Goal: Feedback & Contribution: Submit feedback/report problem

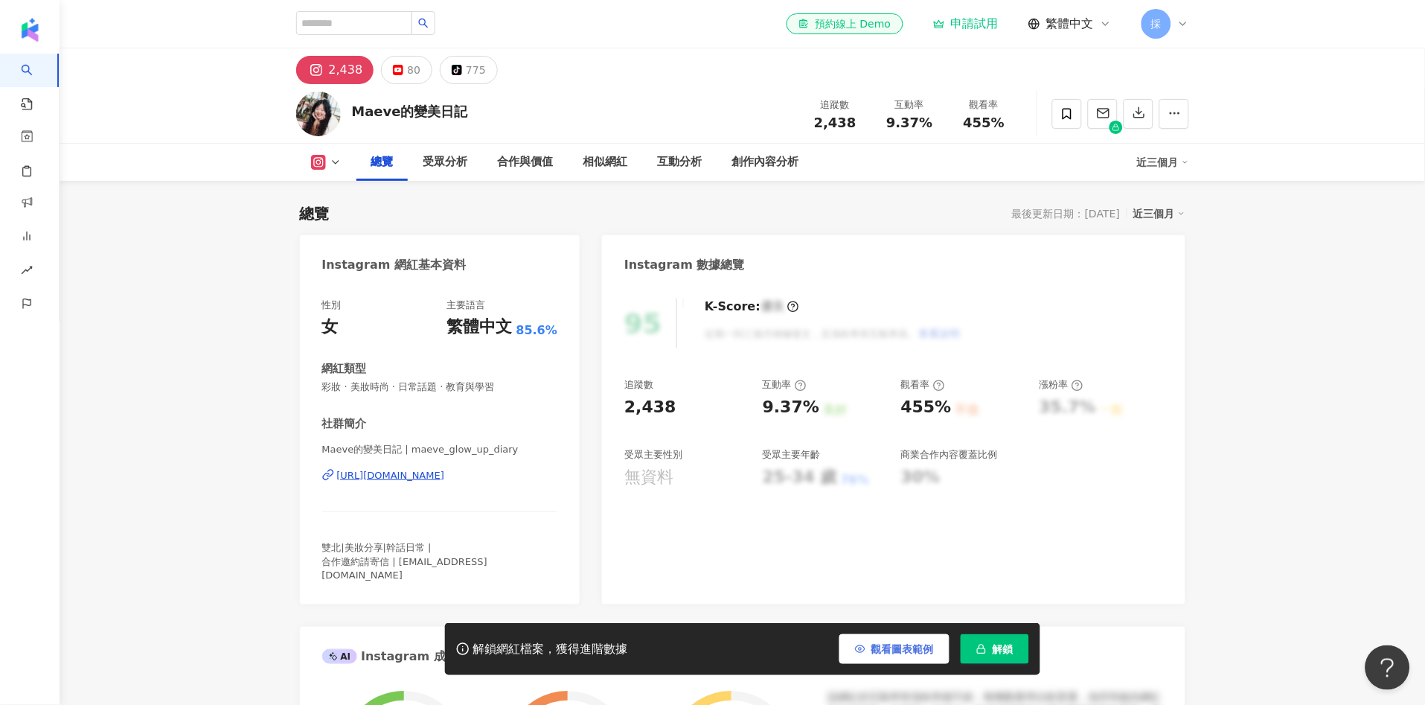
scroll to position [91, 0]
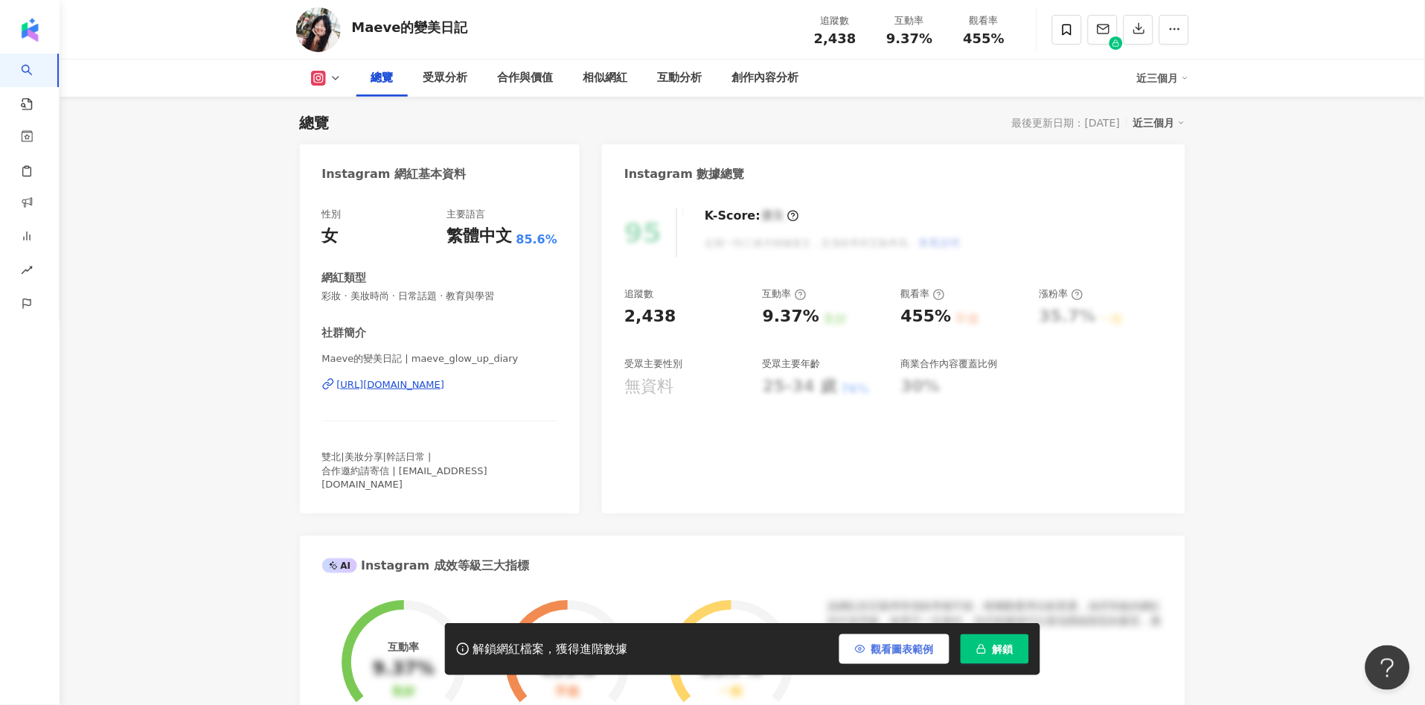
click at [913, 655] on span "觀看圖表範例" at bounding box center [902, 649] width 63 height 12
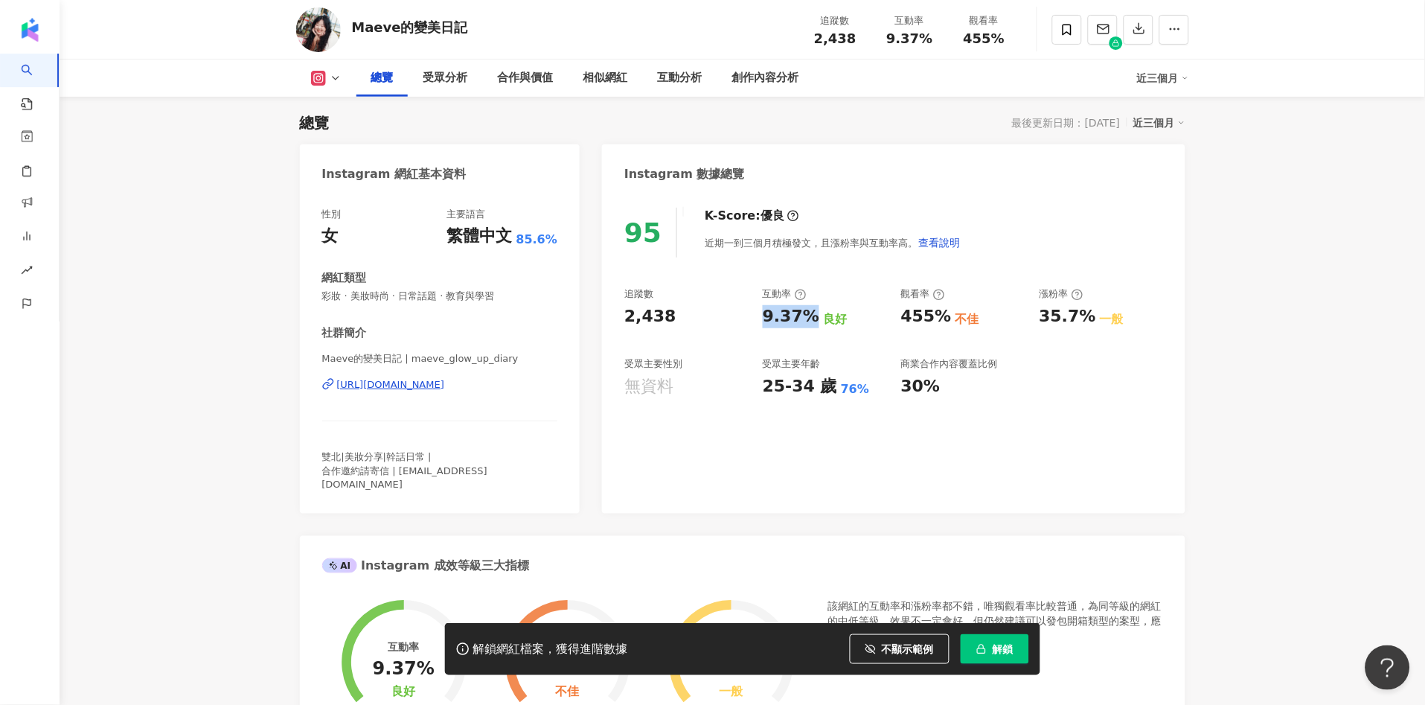
drag, startPoint x: 791, startPoint y: 315, endPoint x: 811, endPoint y: 313, distance: 20.1
click at [811, 313] on div "追蹤數 2,438 互動率 9.37% 良好 觀看率 455% 不佳 漲粉率 35.7% 一般 受眾主要性別 無資料 受眾主要年齡 25-34 歲 76% 商…" at bounding box center [893, 342] width 538 height 110
copy div "9.37%"
click at [1007, 450] on div "95 K-Score : 優良 近期一到三個月積極發文，且漲粉率與互動率高。 查看說明 追蹤數 2,438 互動率 9.37% 良好 觀看率 455% 不佳 …" at bounding box center [893, 353] width 583 height 321
click at [679, 76] on div "互動分析" at bounding box center [680, 78] width 45 height 18
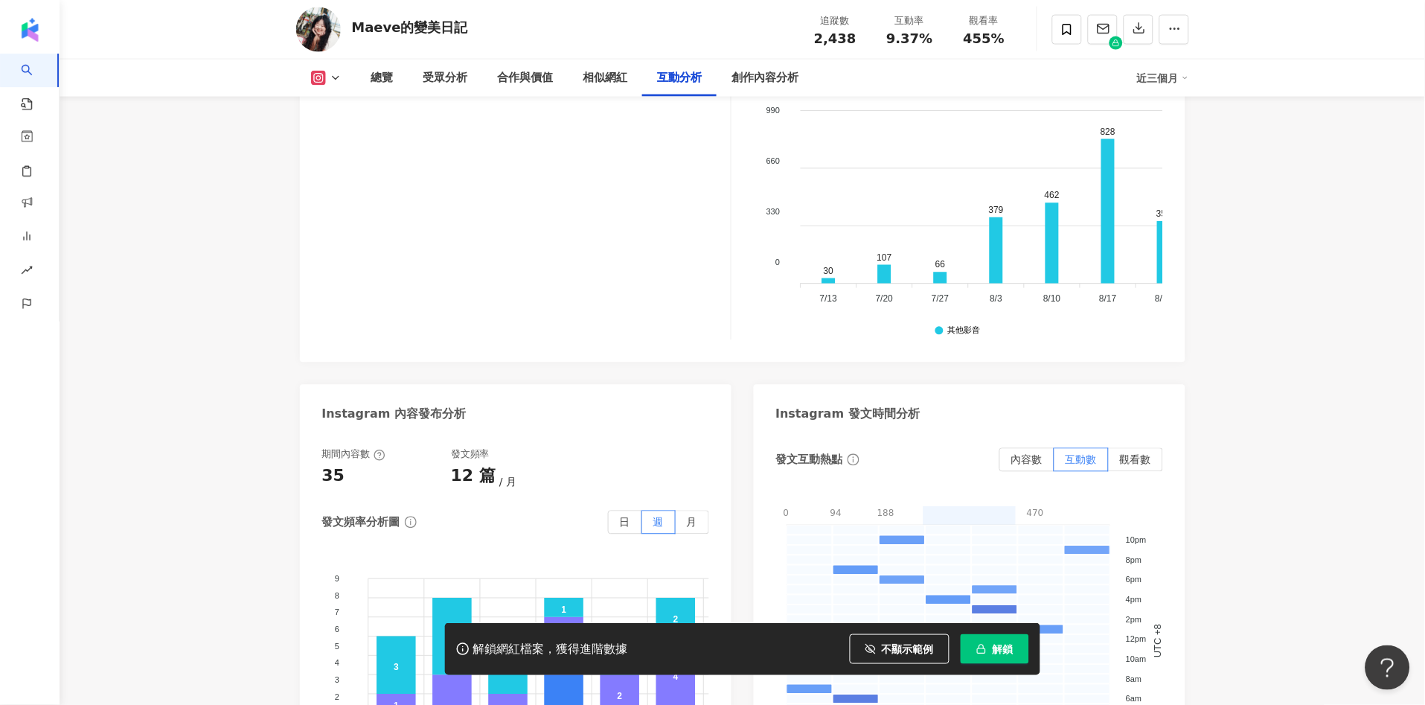
scroll to position [3367, 0]
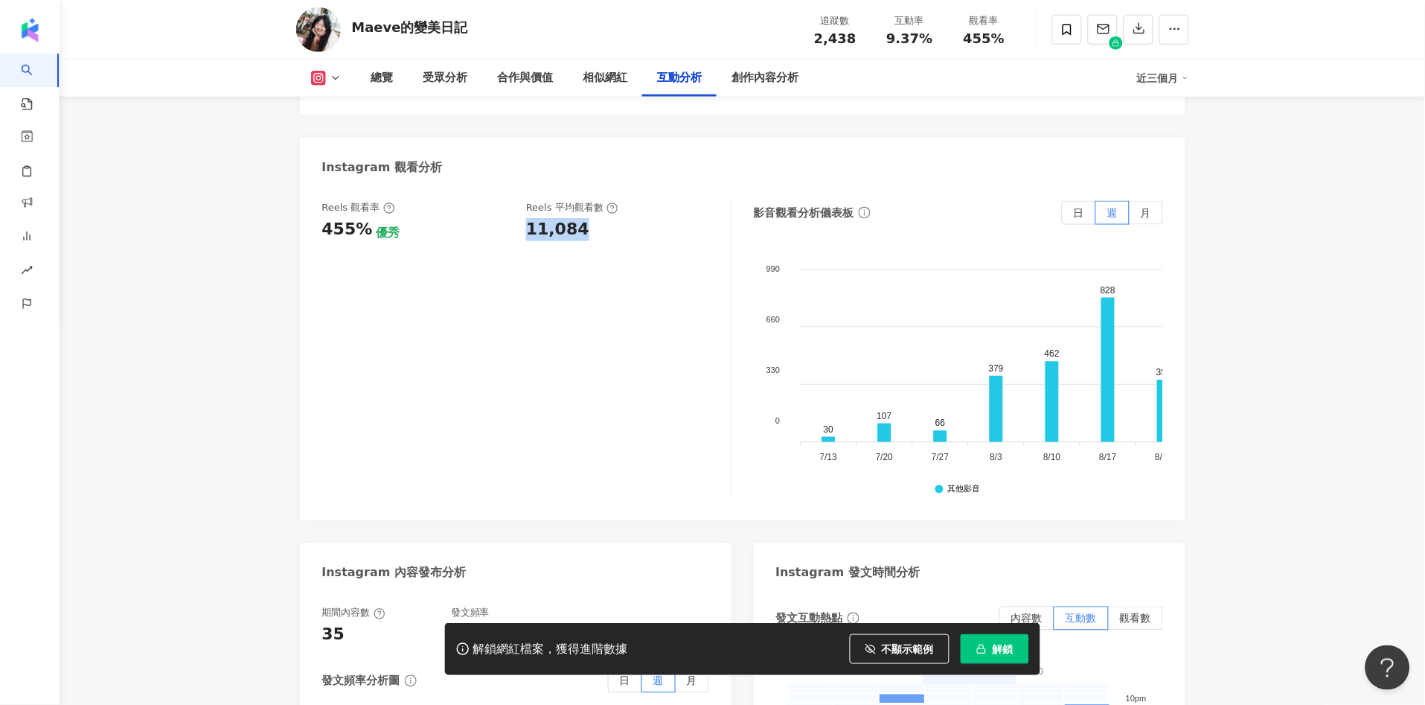
drag, startPoint x: 521, startPoint y: 195, endPoint x: 578, endPoint y: 205, distance: 58.1
click at [578, 205] on div "Reels 觀看率 455% 優秀 Reels 平均觀看數 11,084" at bounding box center [526, 350] width 409 height 298
copy div "11,084"
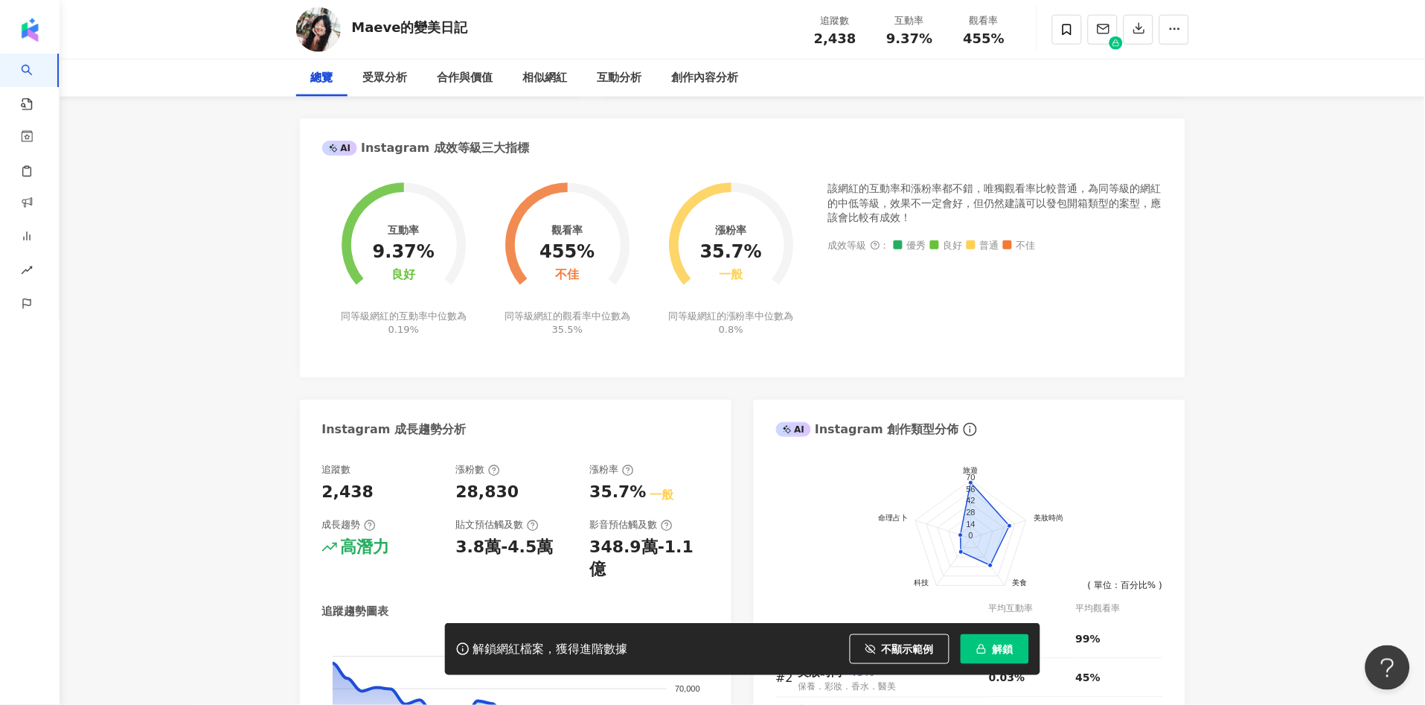
scroll to position [0, 0]
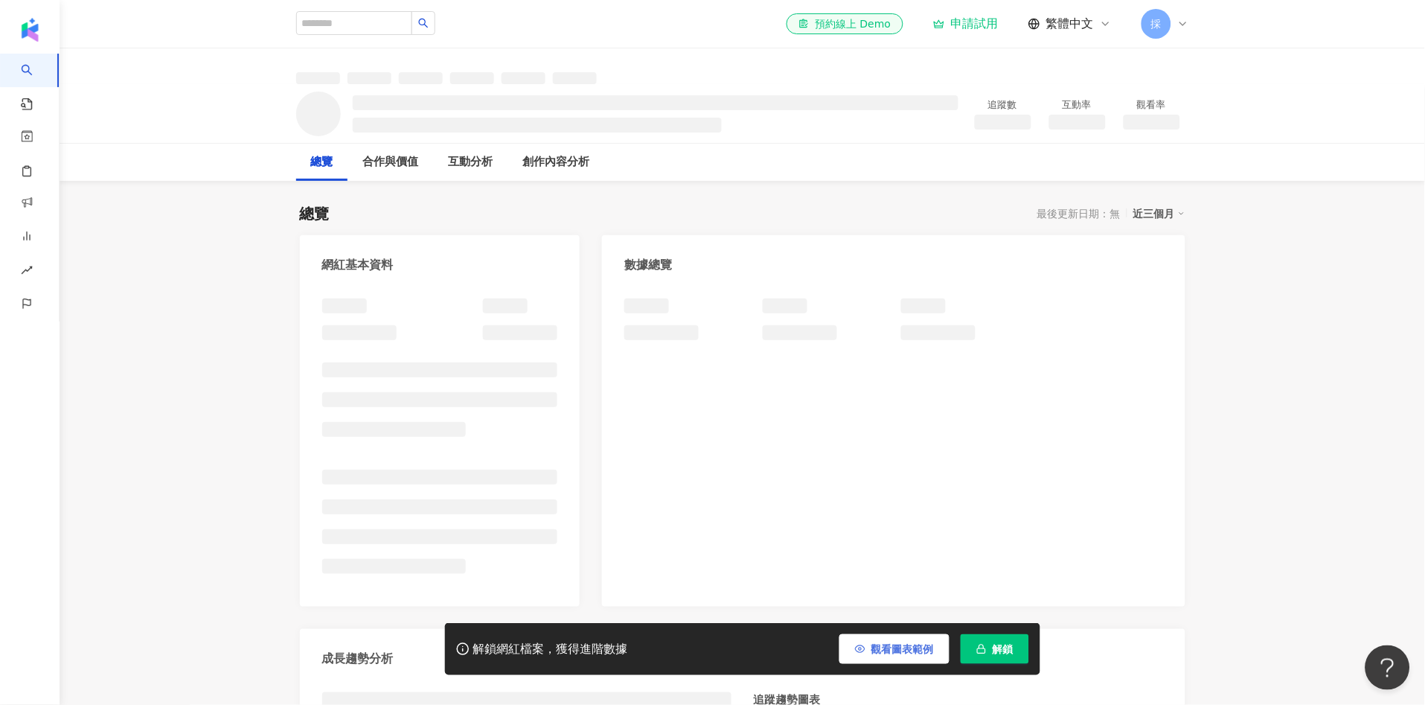
click at [882, 654] on span "觀看圖表範例" at bounding box center [902, 649] width 63 height 12
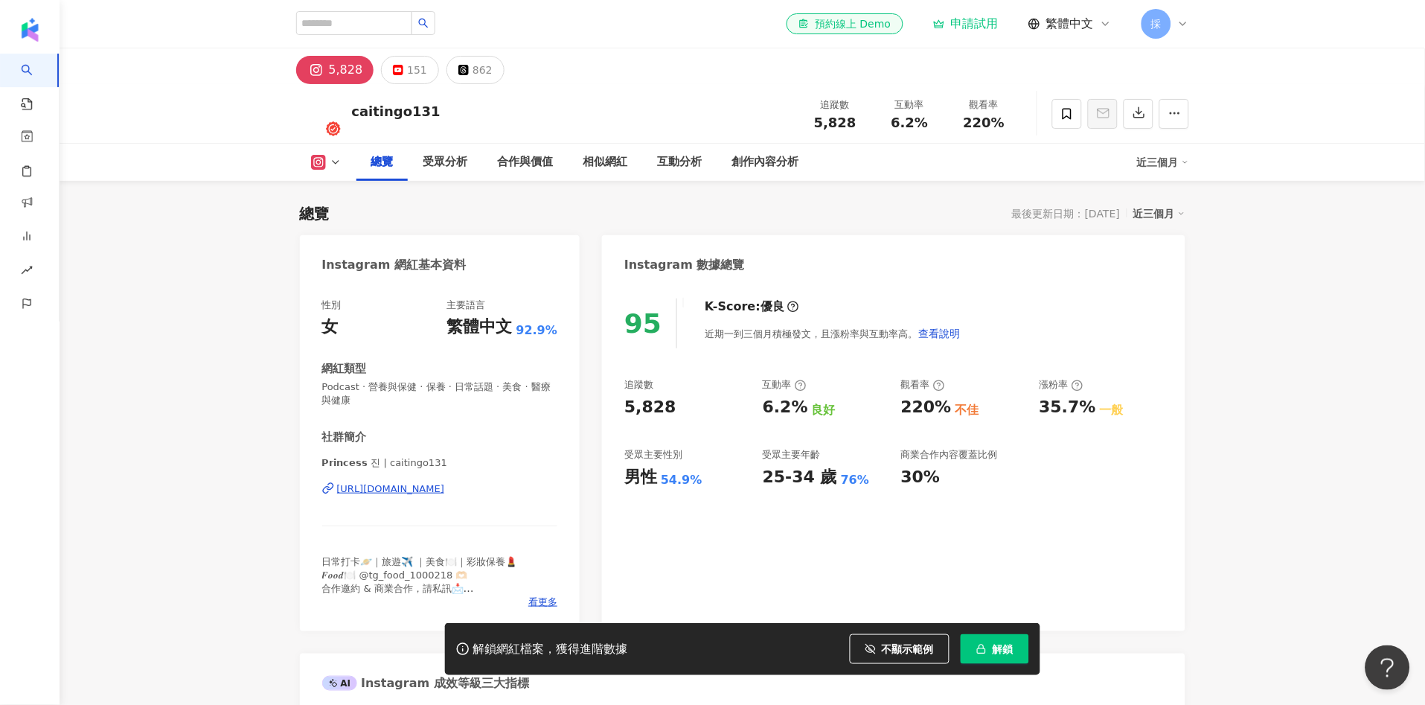
scroll to position [91, 0]
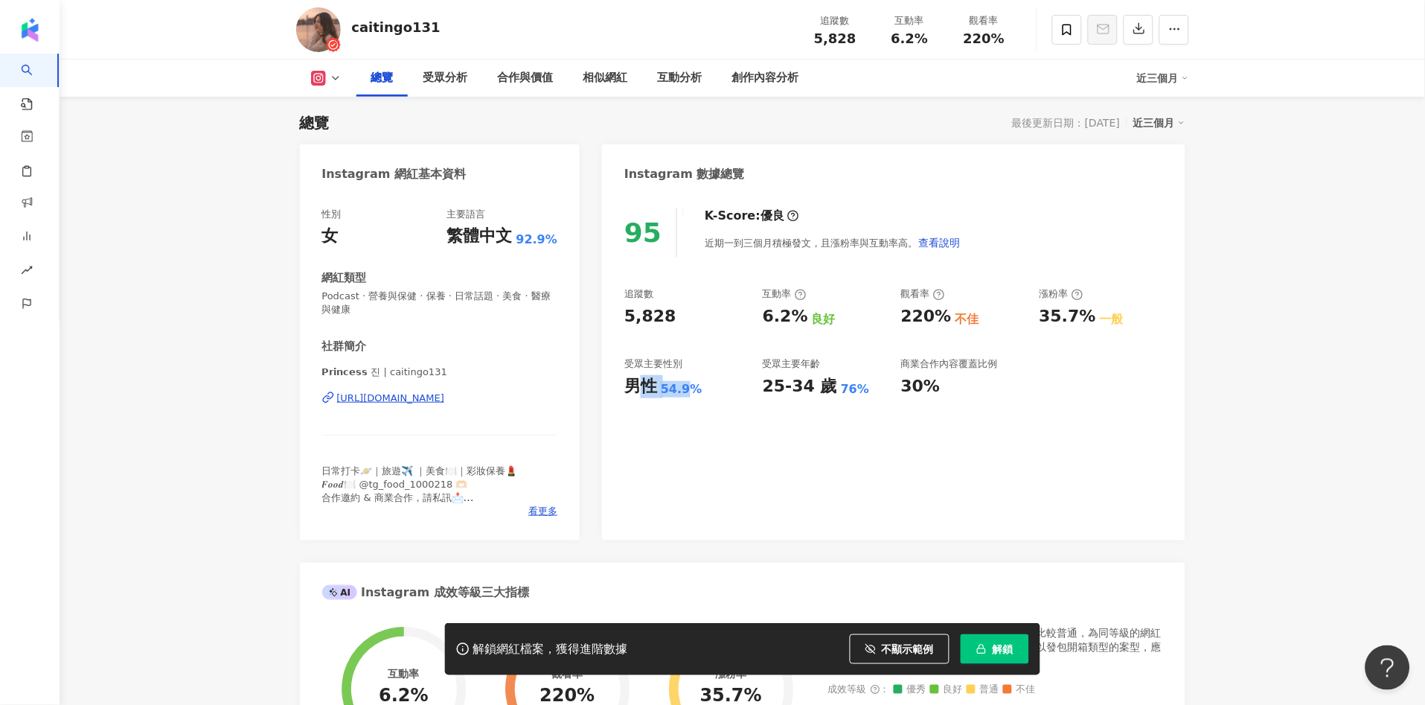
drag, startPoint x: 670, startPoint y: 389, endPoint x: 636, endPoint y: 380, distance: 34.9
click at [683, 386] on div "男性 54.9%" at bounding box center [686, 386] width 124 height 23
click at [612, 377] on div "95 K-Score : 優良 近期一到三個月積極發文，且漲粉率與互動率高。 查看說明 追蹤數 5,828 互動率 6.2% 良好 觀看率 220% 不佳 漲…" at bounding box center [893, 367] width 583 height 348
drag, startPoint x: 621, startPoint y: 388, endPoint x: 702, endPoint y: 390, distance: 81.2
click at [702, 390] on div "95 K-Score : 優良 近期一到三個月積極發文，且漲粉率與互動率高。 查看說明 追蹤數 5,828 互動率 6.2% 良好 觀看率 220% 不佳 漲…" at bounding box center [893, 367] width 583 height 348
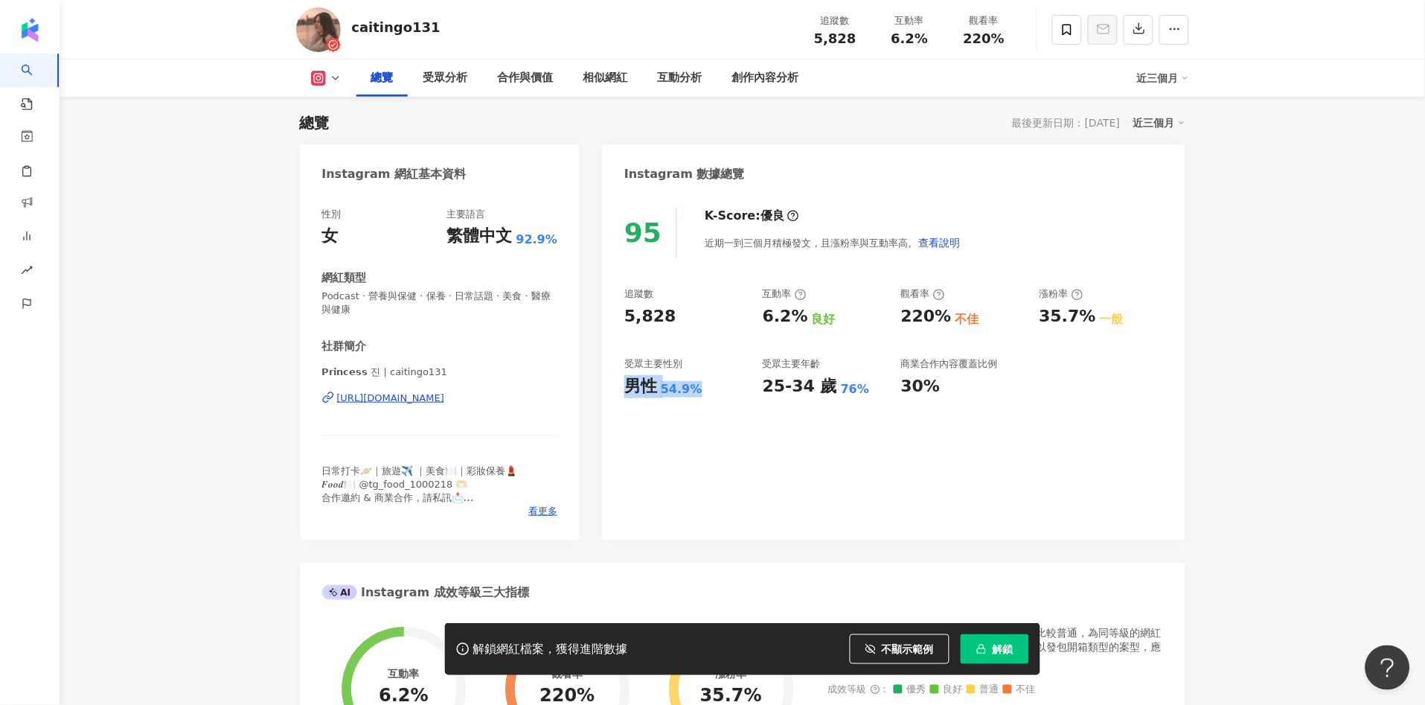
copy div "男性 54.9%"
drag, startPoint x: 762, startPoint y: 307, endPoint x: 799, endPoint y: 307, distance: 37.2
click at [804, 313] on div "追蹤數 5,828 互動率 6.2% 良好 觀看率 220% 不佳 漲粉率 35.7% 一般 受眾主要性別 男性 54.9% 受眾主要年齡 25-34 歲 7…" at bounding box center [893, 342] width 538 height 110
copy div "6.2%"
click at [697, 74] on div "互動分析" at bounding box center [680, 78] width 45 height 18
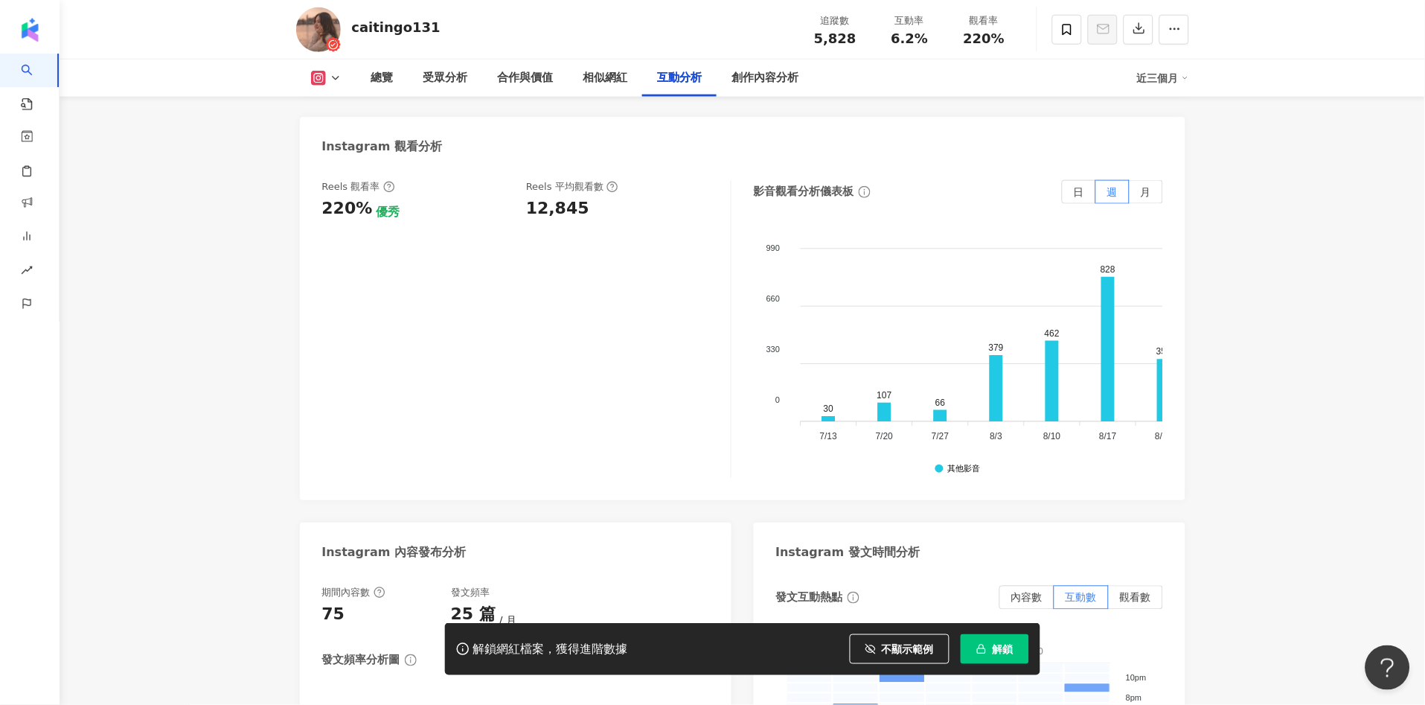
scroll to position [3225, 0]
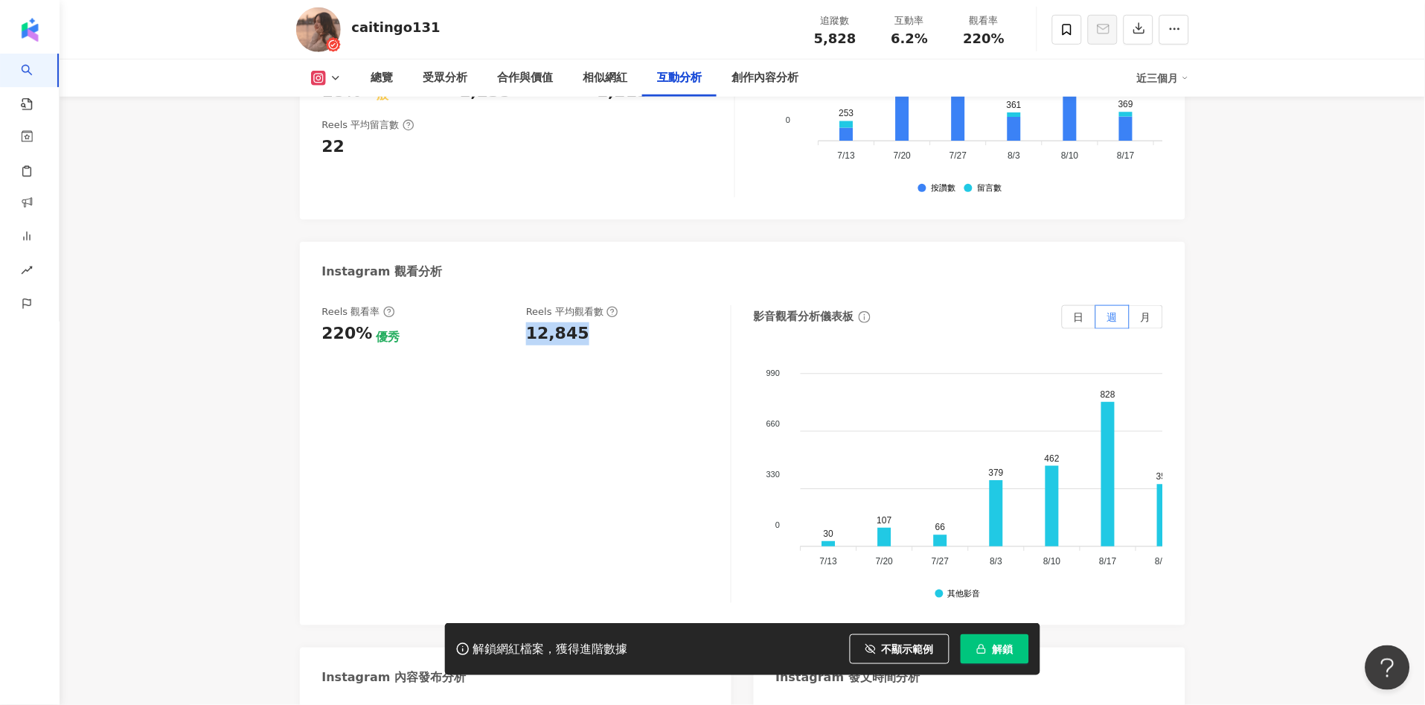
drag, startPoint x: 527, startPoint y: 308, endPoint x: 576, endPoint y: 307, distance: 49.1
click at [576, 322] on div "12,845" at bounding box center [557, 333] width 63 height 23
copy div "12,845"
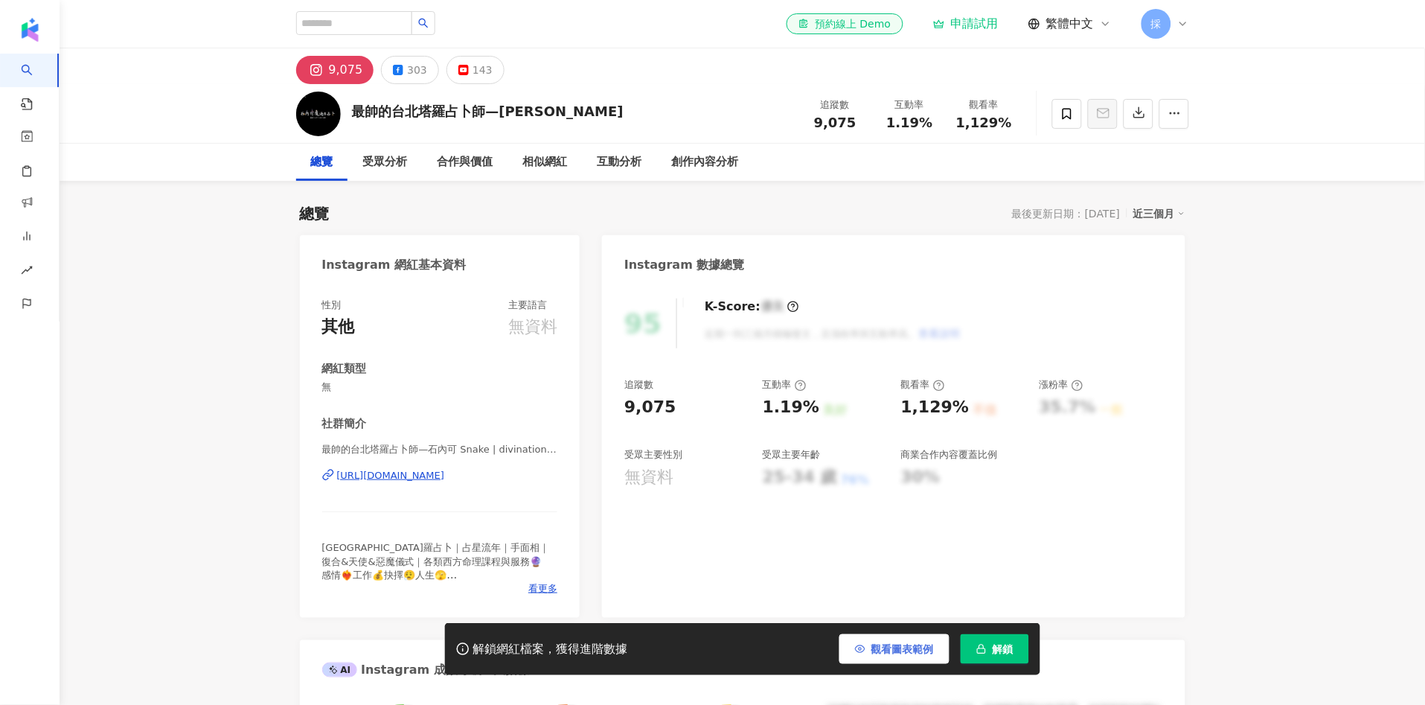
click at [898, 638] on button "觀看圖表範例" at bounding box center [894, 649] width 110 height 30
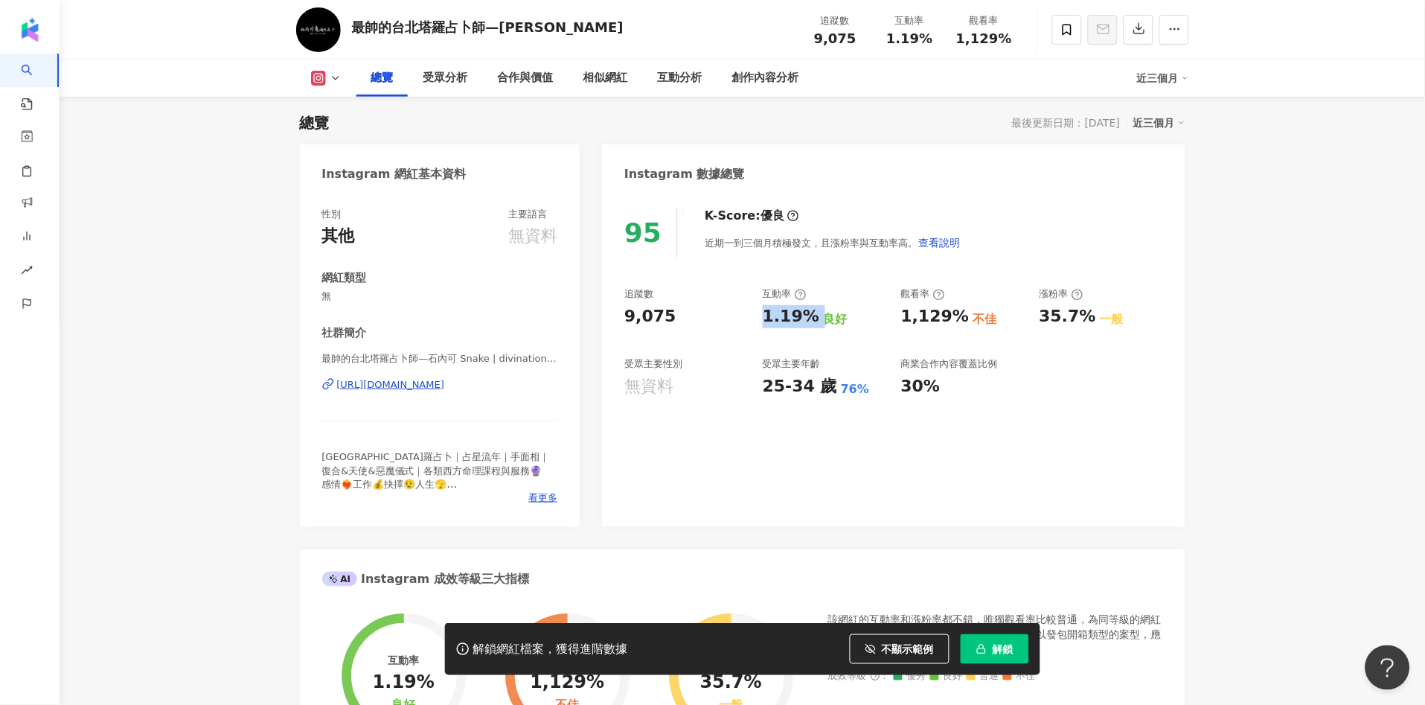
drag, startPoint x: 756, startPoint y: 324, endPoint x: 814, endPoint y: 319, distance: 58.3
click at [814, 319] on div "追蹤數 9,075 互動率 1.19% 良好 觀看率 1,129% 不佳 漲粉率 35.7% 一般 受眾主要性別 無資料 受眾主要年齡 25-34 歲 76%…" at bounding box center [893, 342] width 538 height 110
copy div "1.19%"
click at [694, 78] on div "互動分析" at bounding box center [680, 78] width 45 height 18
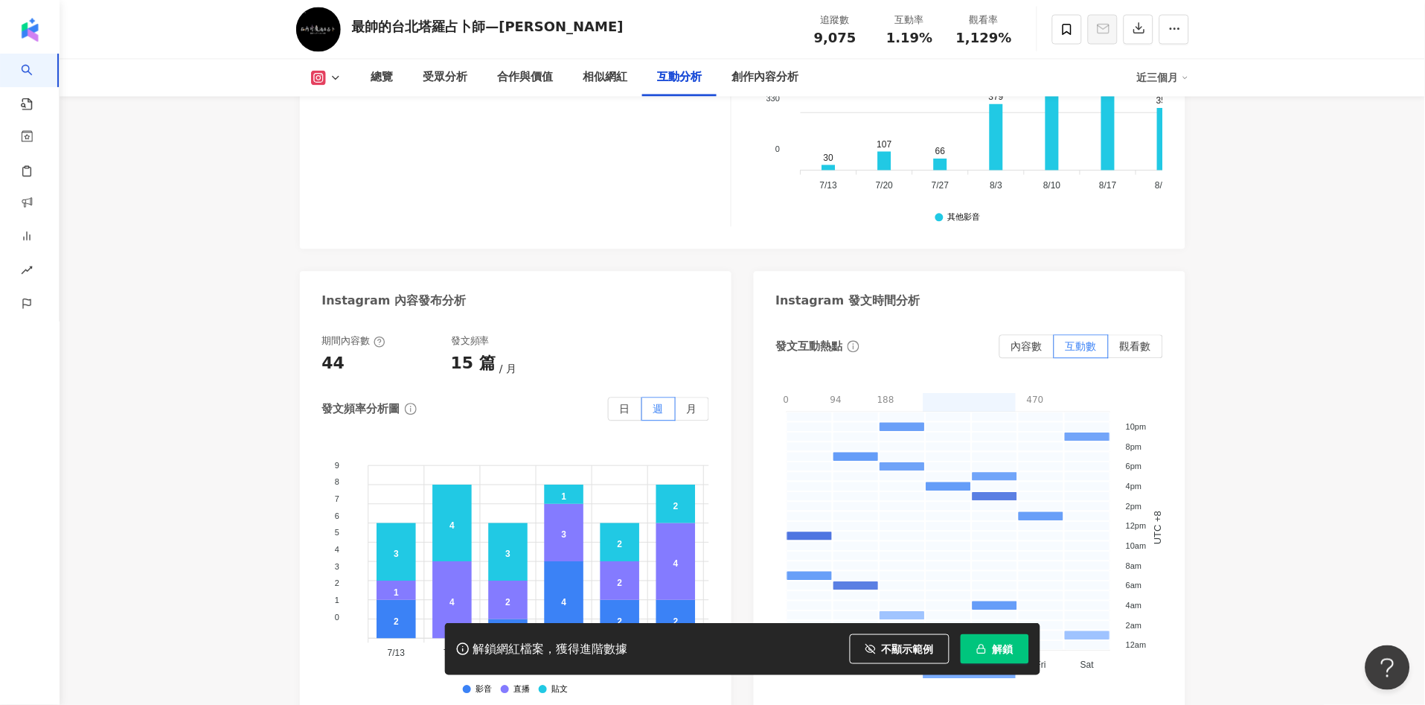
scroll to position [3395, 0]
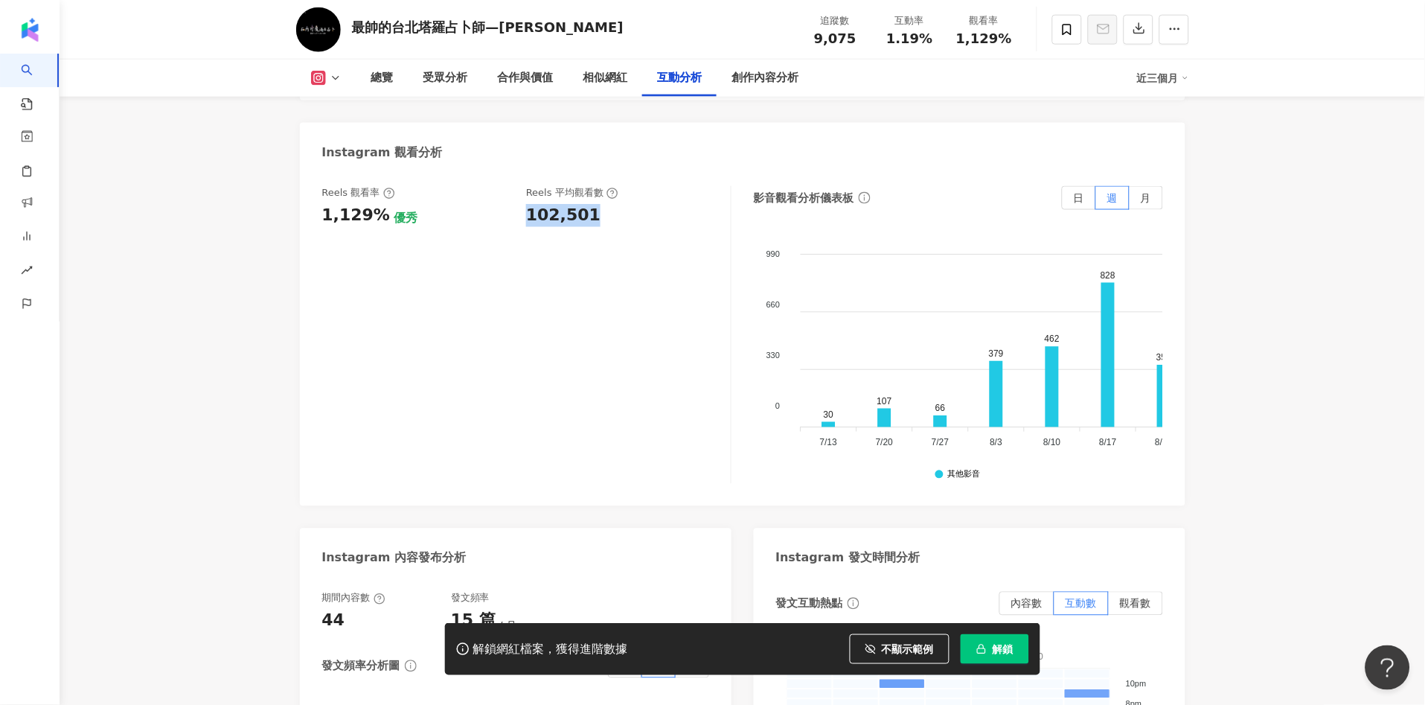
drag, startPoint x: 520, startPoint y: 199, endPoint x: 588, endPoint y: 208, distance: 68.3
click at [588, 208] on div "Reels 觀看率 1,129% 優秀 Reels 平均觀看數 102,501" at bounding box center [526, 335] width 409 height 298
copy div "102,501"
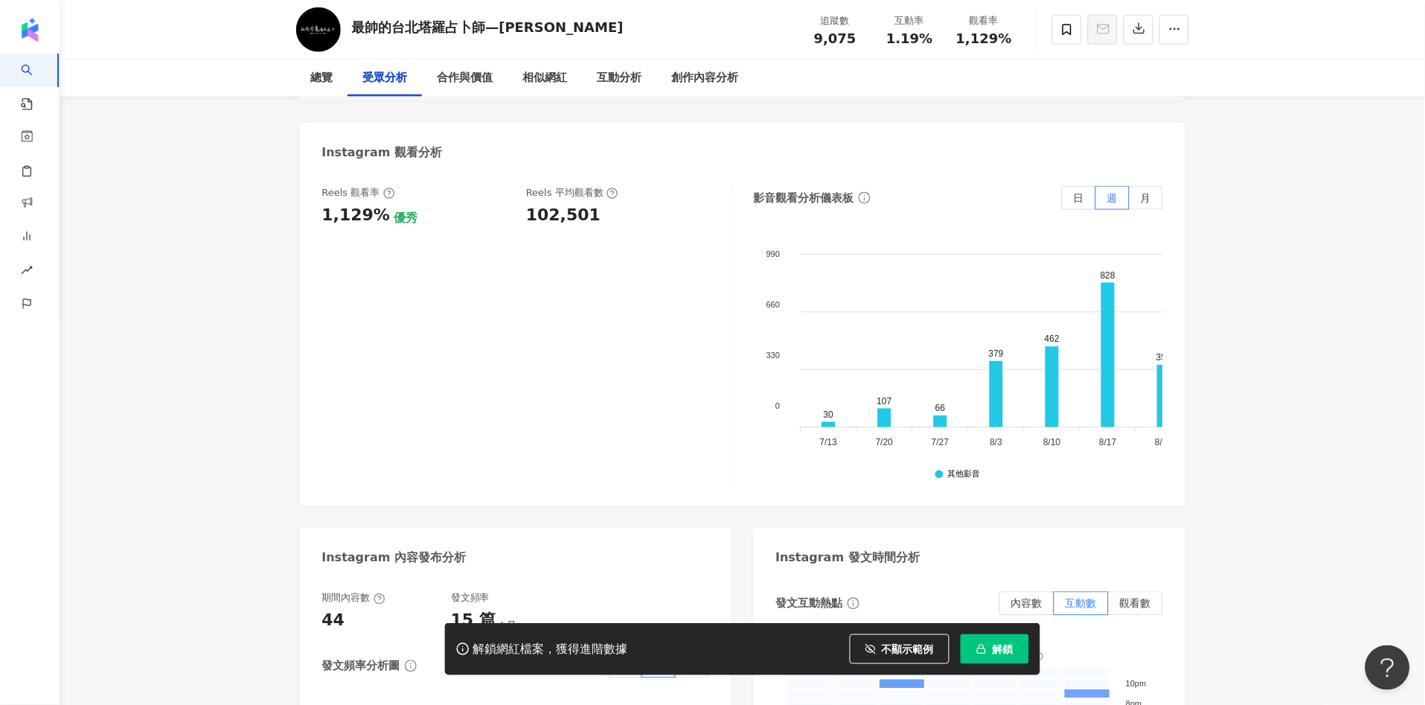
scroll to position [0, 0]
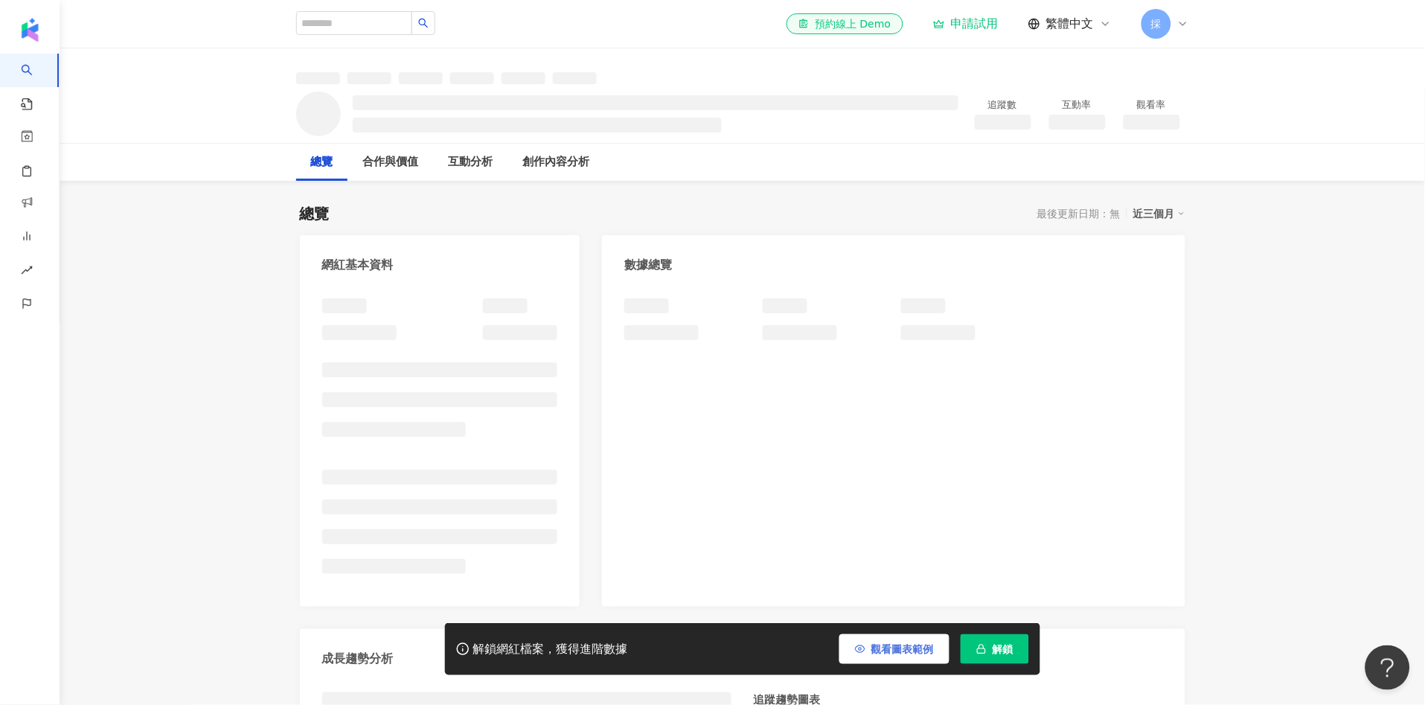
click at [900, 646] on span "觀看圖表範例" at bounding box center [902, 649] width 63 height 12
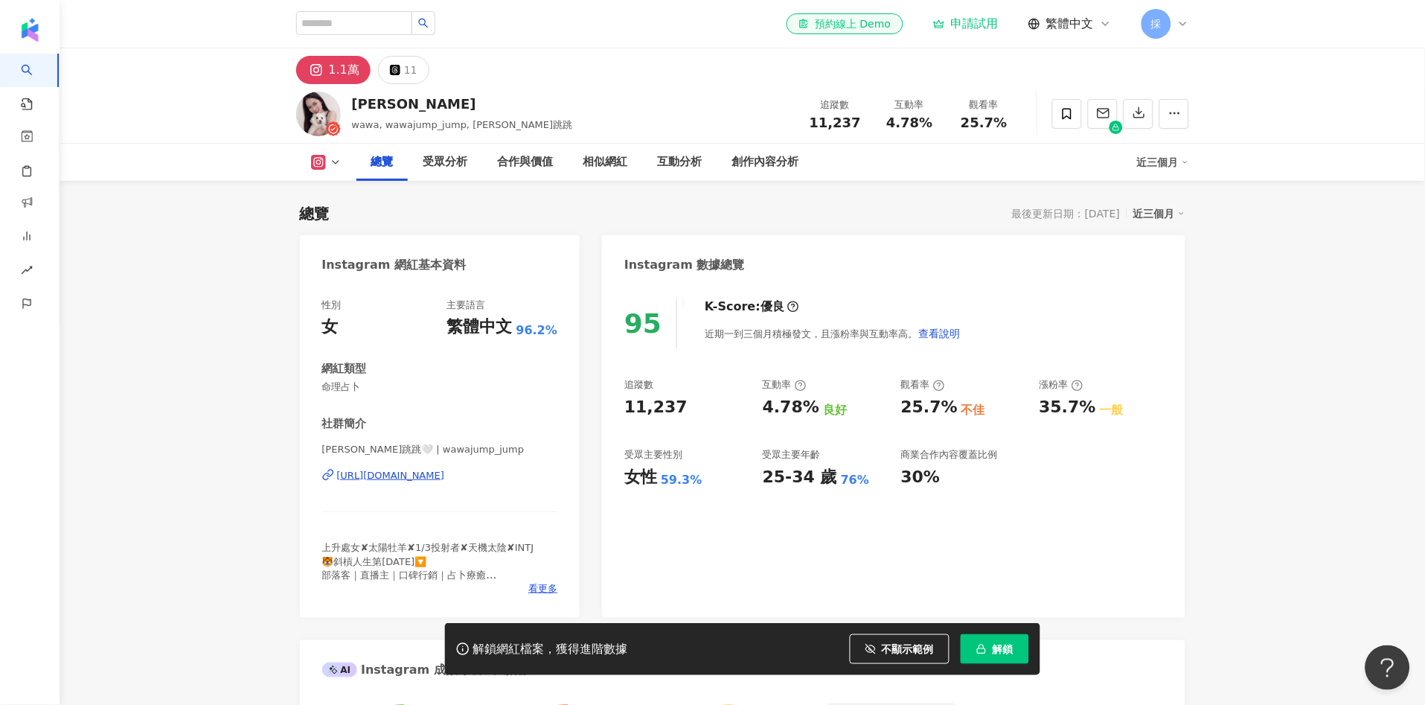
scroll to position [91, 0]
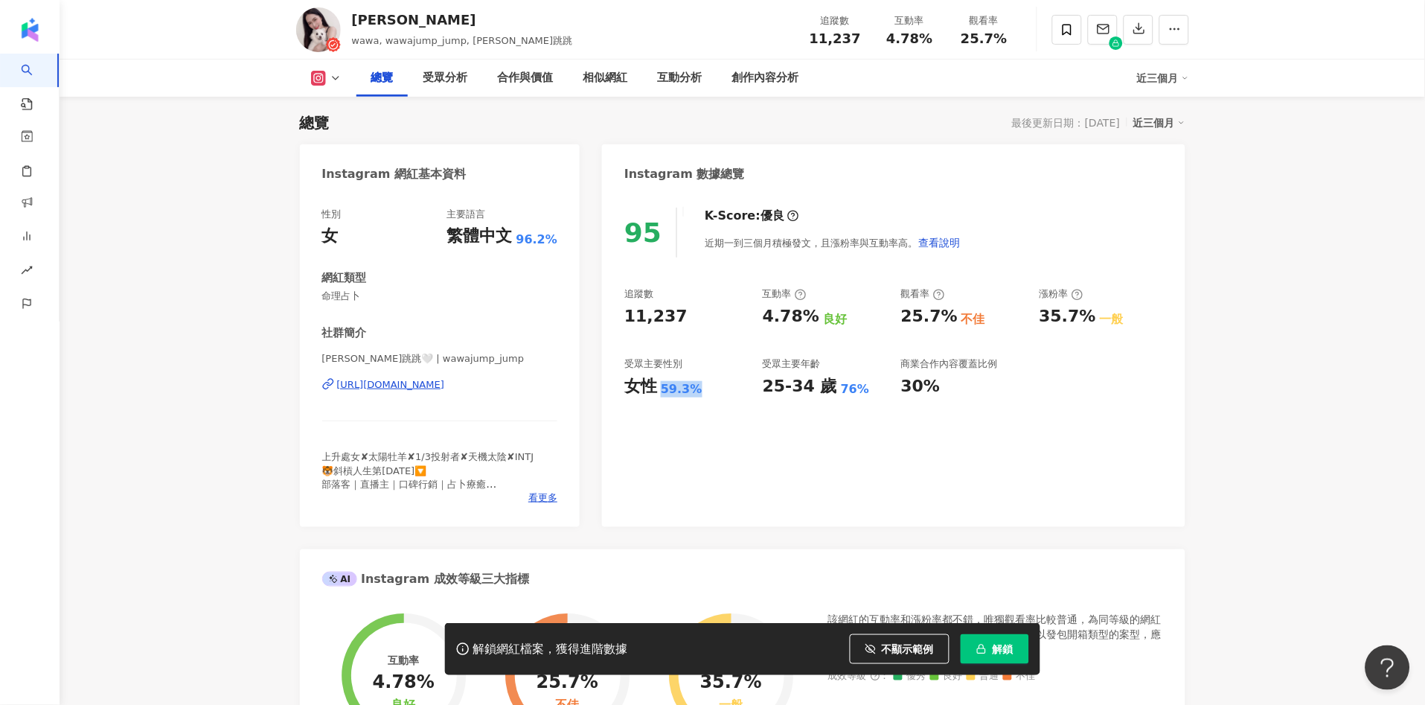
drag, startPoint x: 662, startPoint y: 387, endPoint x: 700, endPoint y: 381, distance: 38.4
click at [698, 383] on div "女性 59.3%" at bounding box center [686, 386] width 124 height 23
drag, startPoint x: 793, startPoint y: 317, endPoint x: 807, endPoint y: 316, distance: 14.2
click at [808, 316] on div "4.78%" at bounding box center [791, 316] width 57 height 23
click at [690, 83] on div "互動分析" at bounding box center [680, 78] width 45 height 18
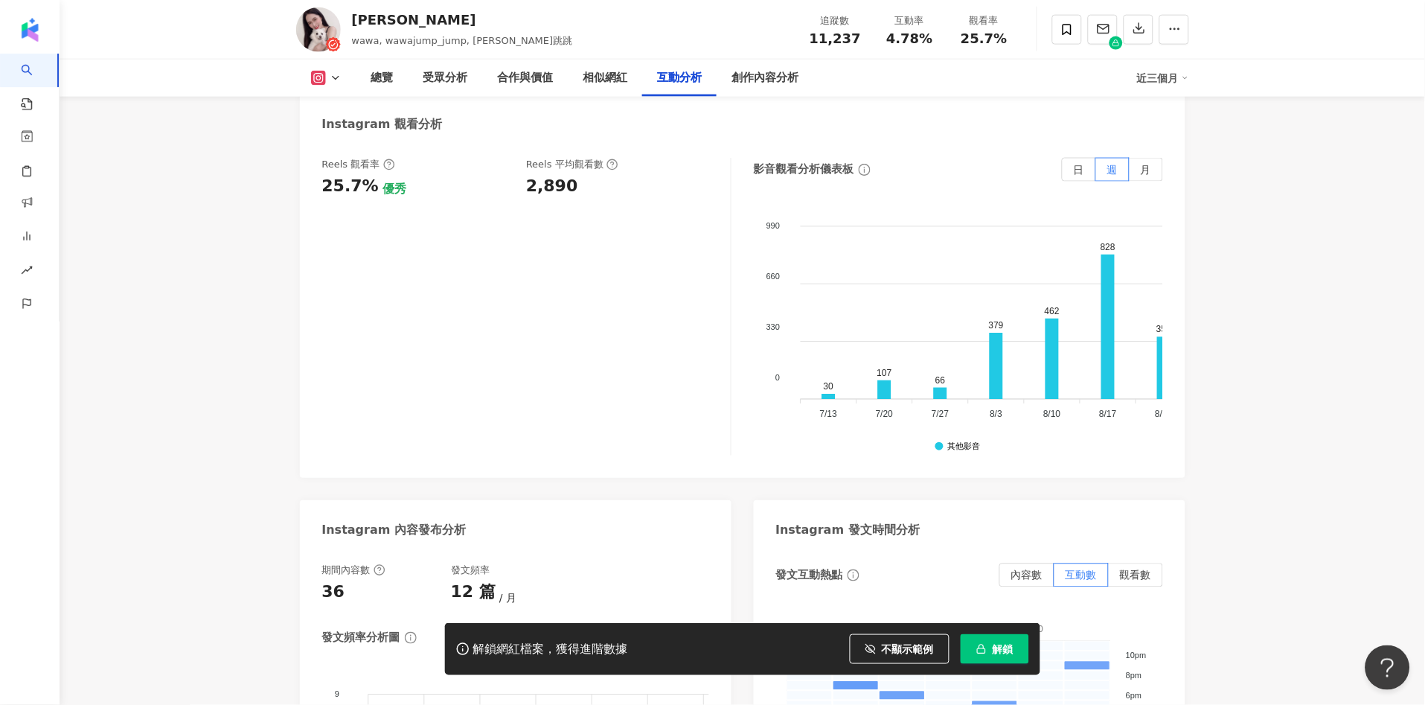
scroll to position [3260, 0]
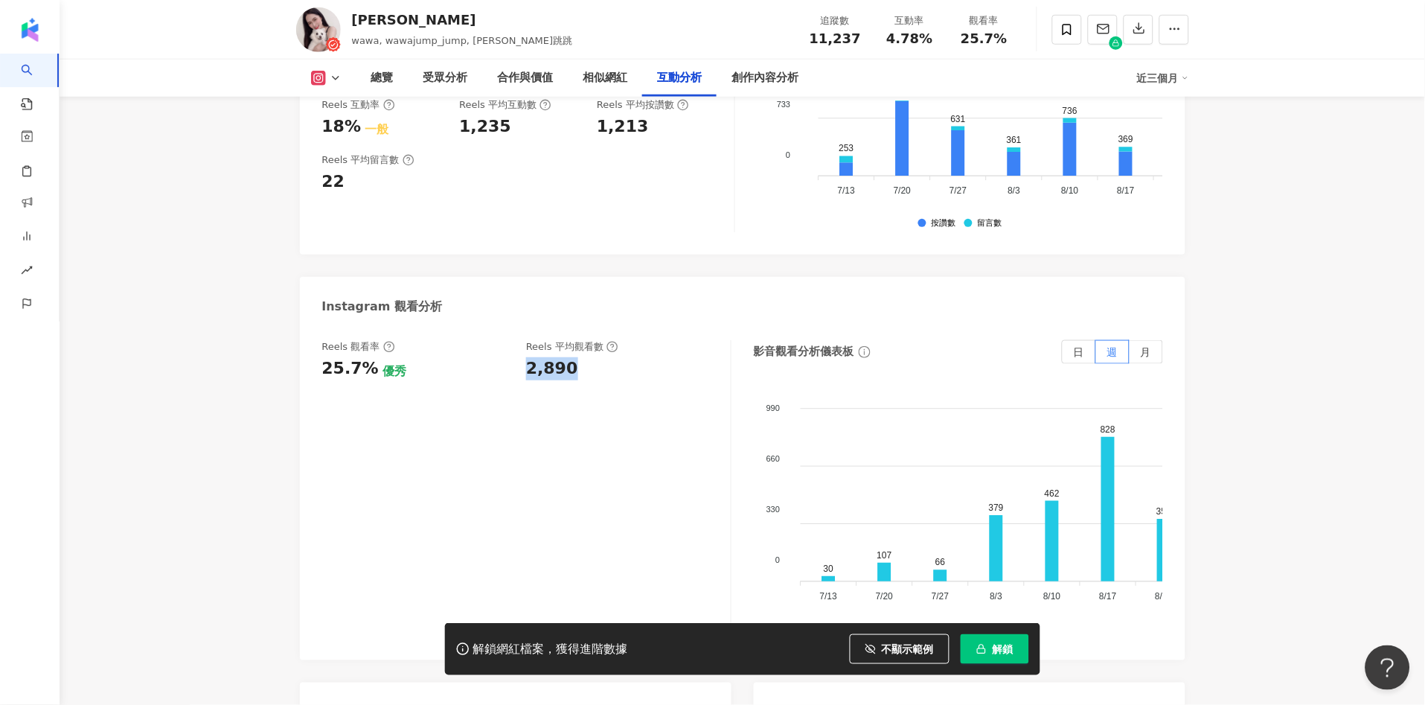
drag, startPoint x: 560, startPoint y: 310, endPoint x: 572, endPoint y: 310, distance: 11.2
click at [572, 340] on div "Reels 觀看率 25.7% 優秀 Reels 平均觀看數 2,890" at bounding box center [519, 360] width 394 height 40
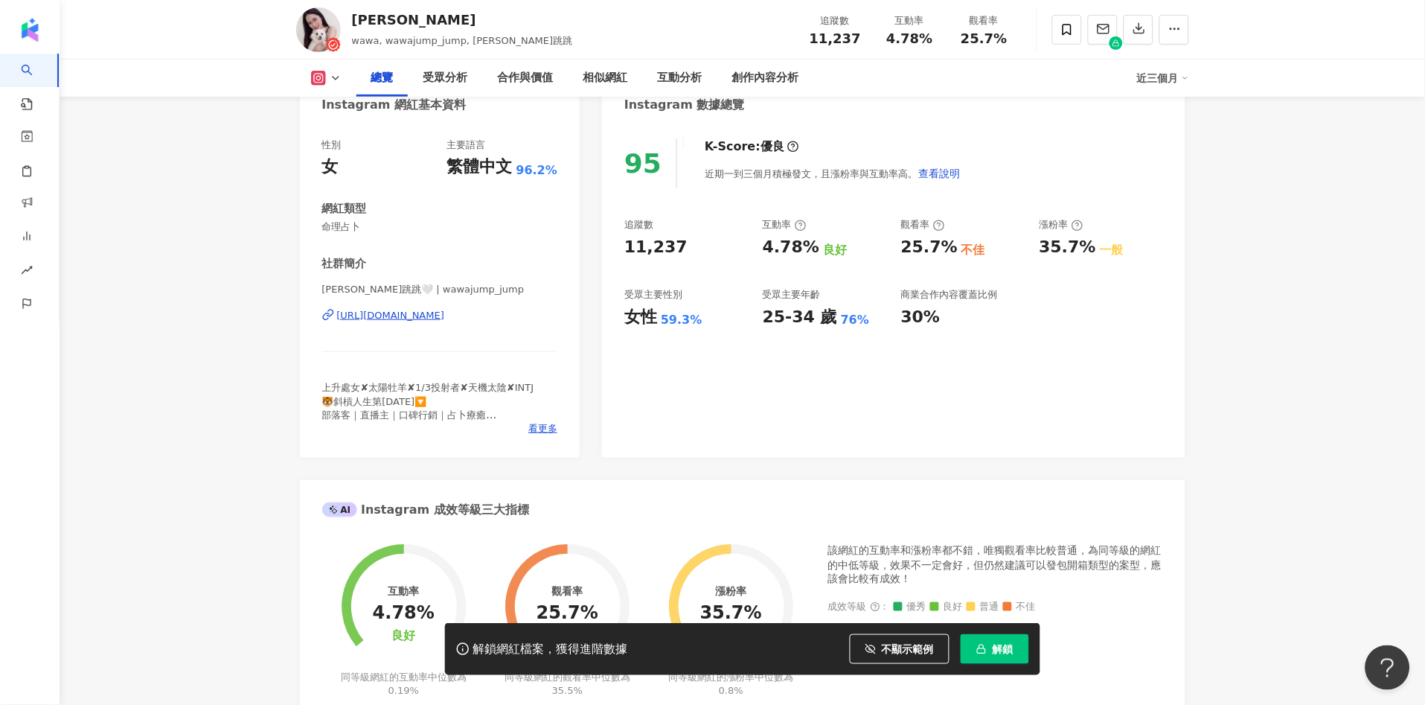
scroll to position [0, 0]
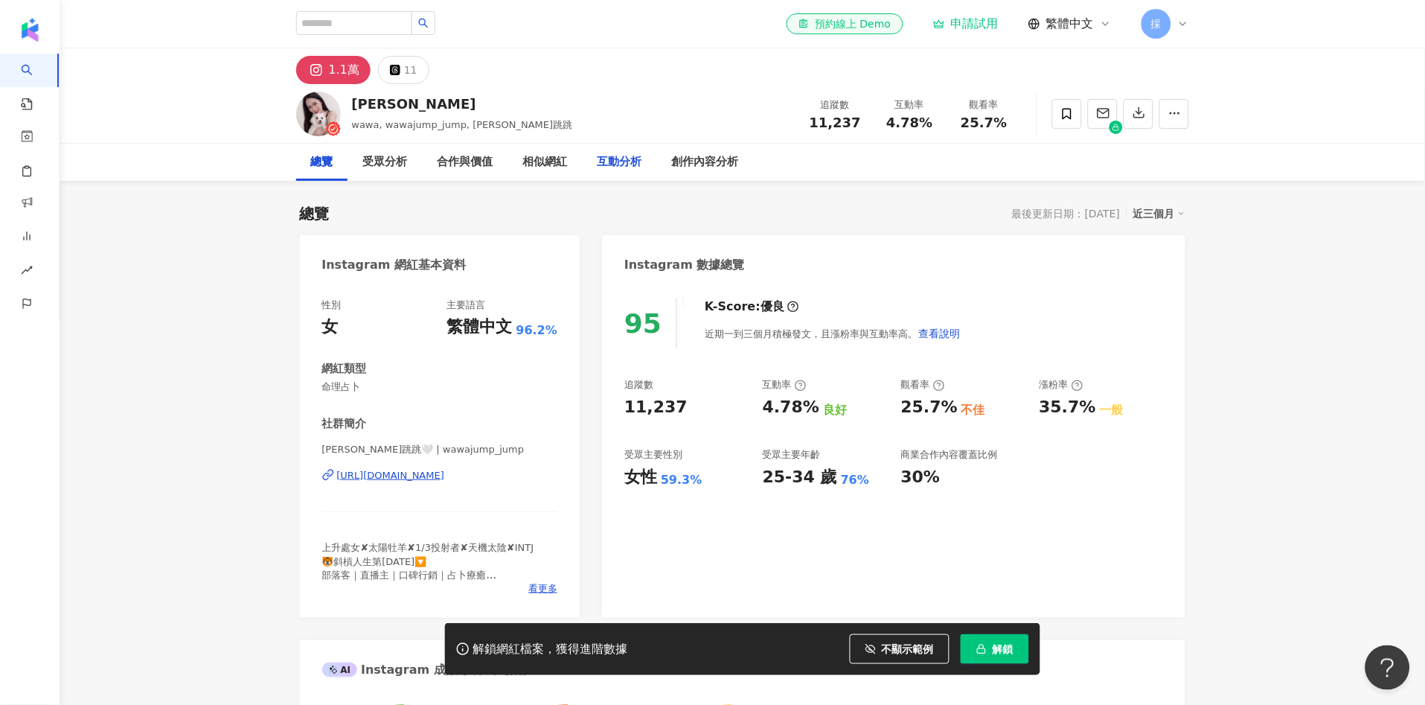
click at [629, 161] on div "互動分析" at bounding box center [620, 162] width 45 height 18
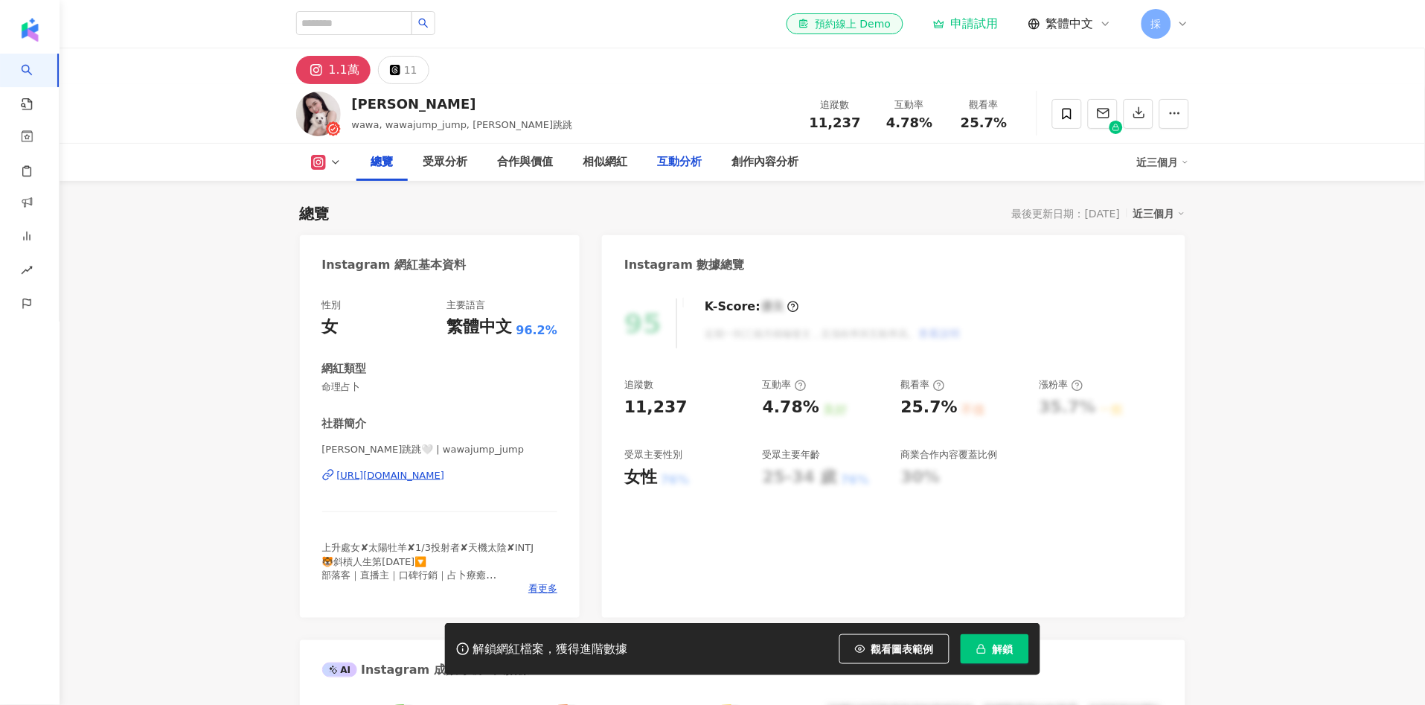
scroll to position [91, 0]
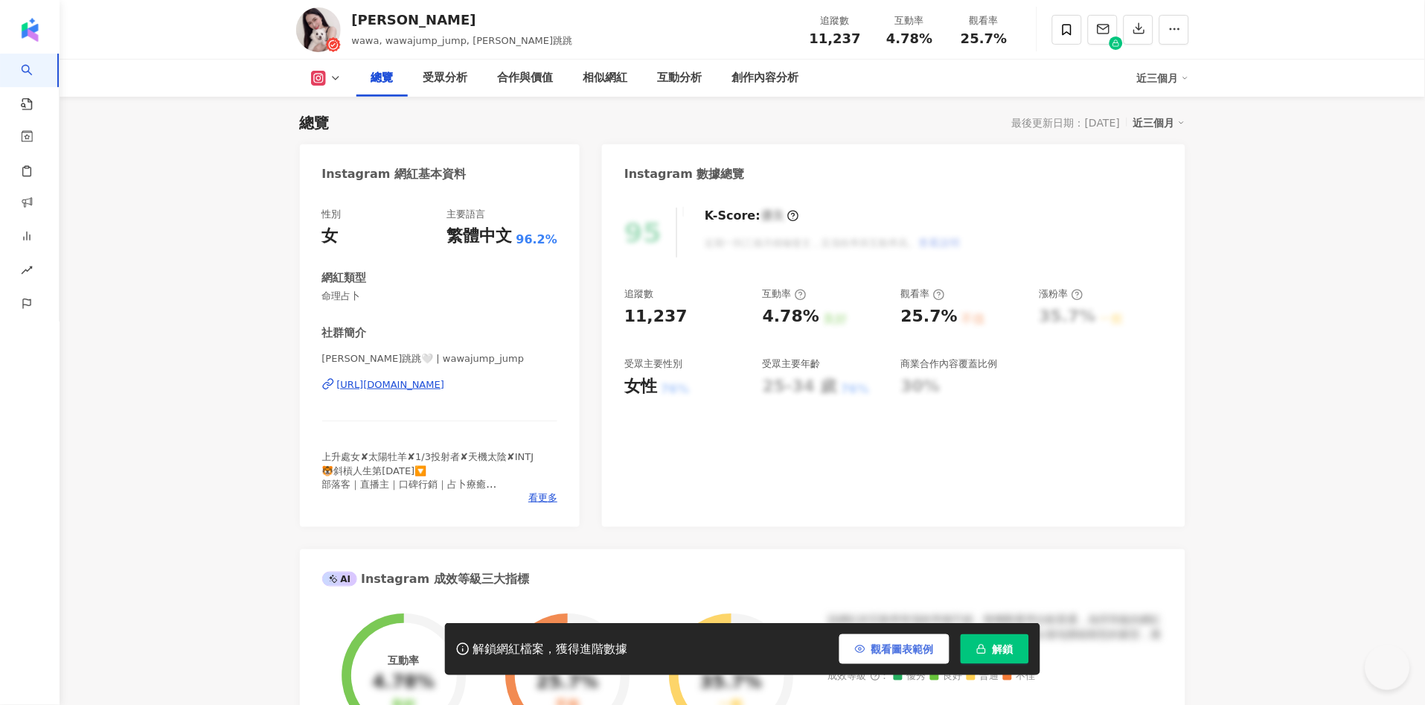
click at [914, 643] on span "觀看圖表範例" at bounding box center [902, 649] width 63 height 12
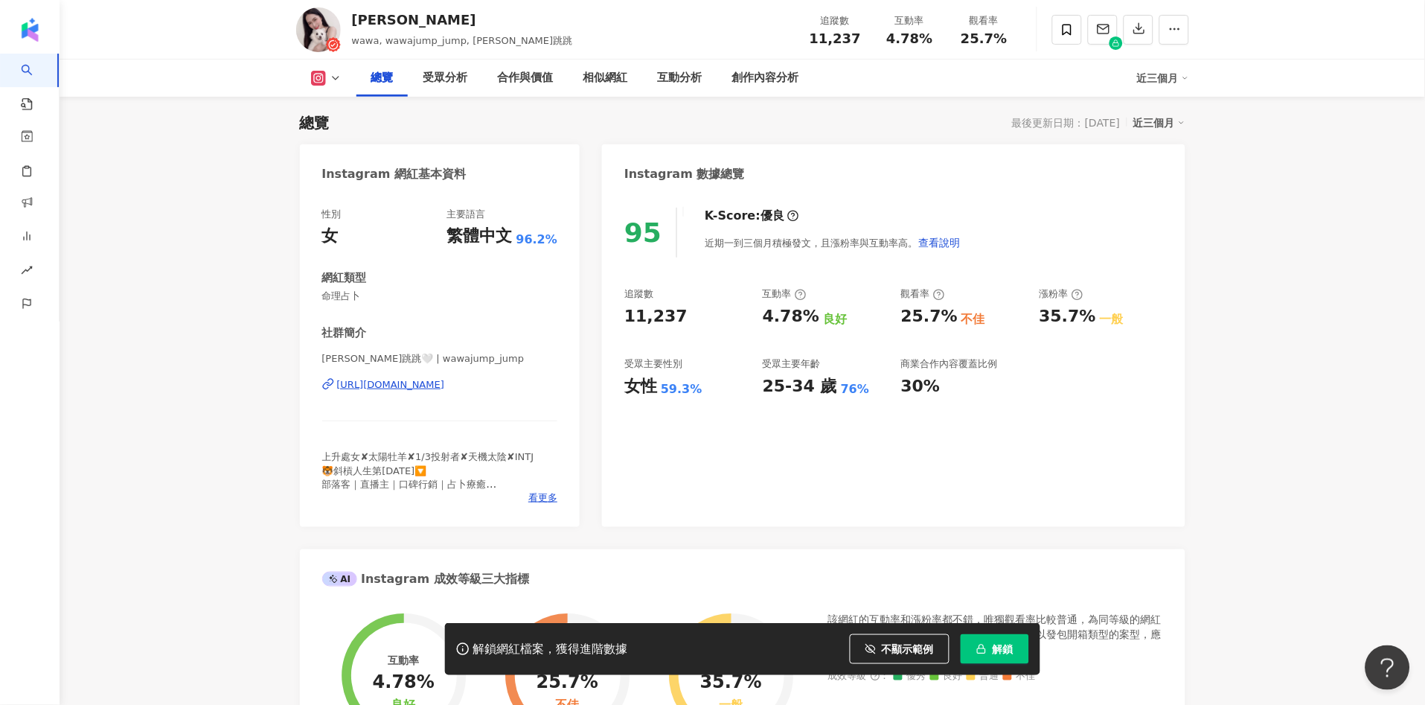
scroll to position [0, 0]
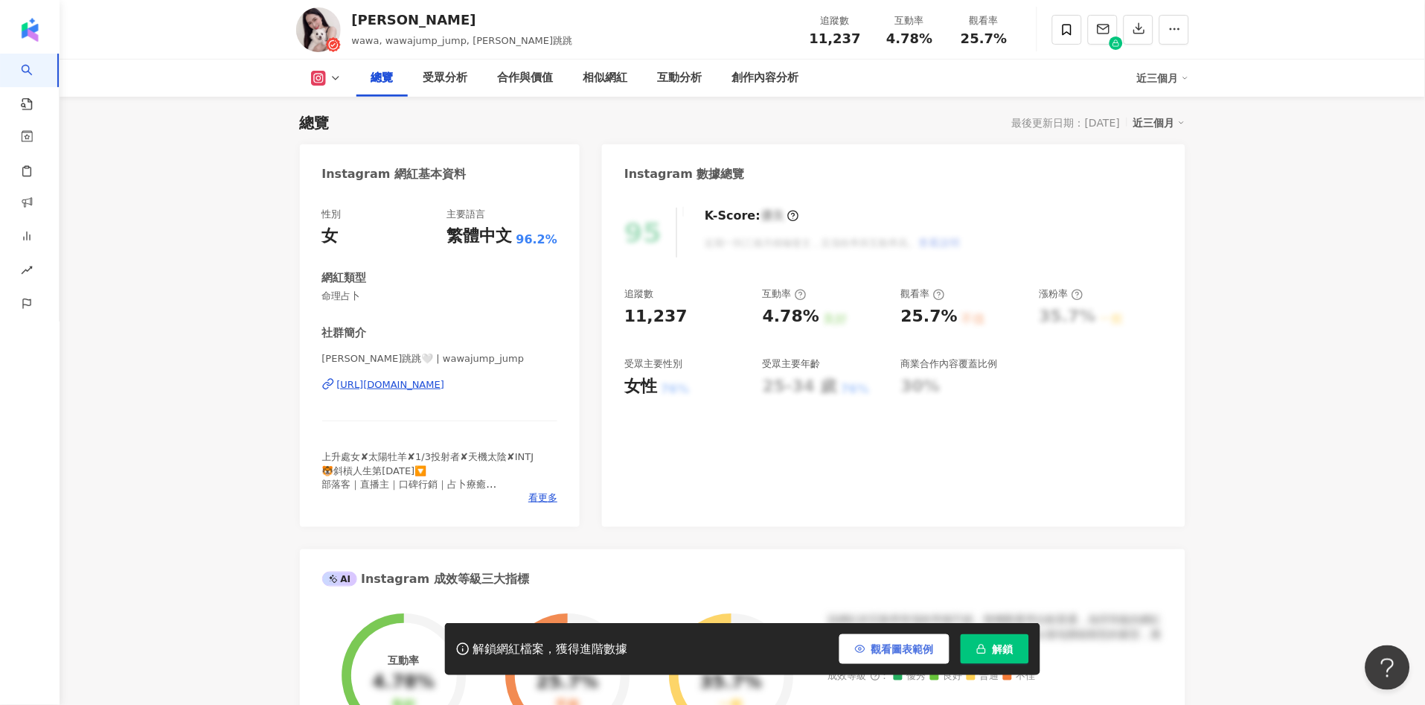
click at [885, 652] on span "觀看圖表範例" at bounding box center [902, 649] width 63 height 12
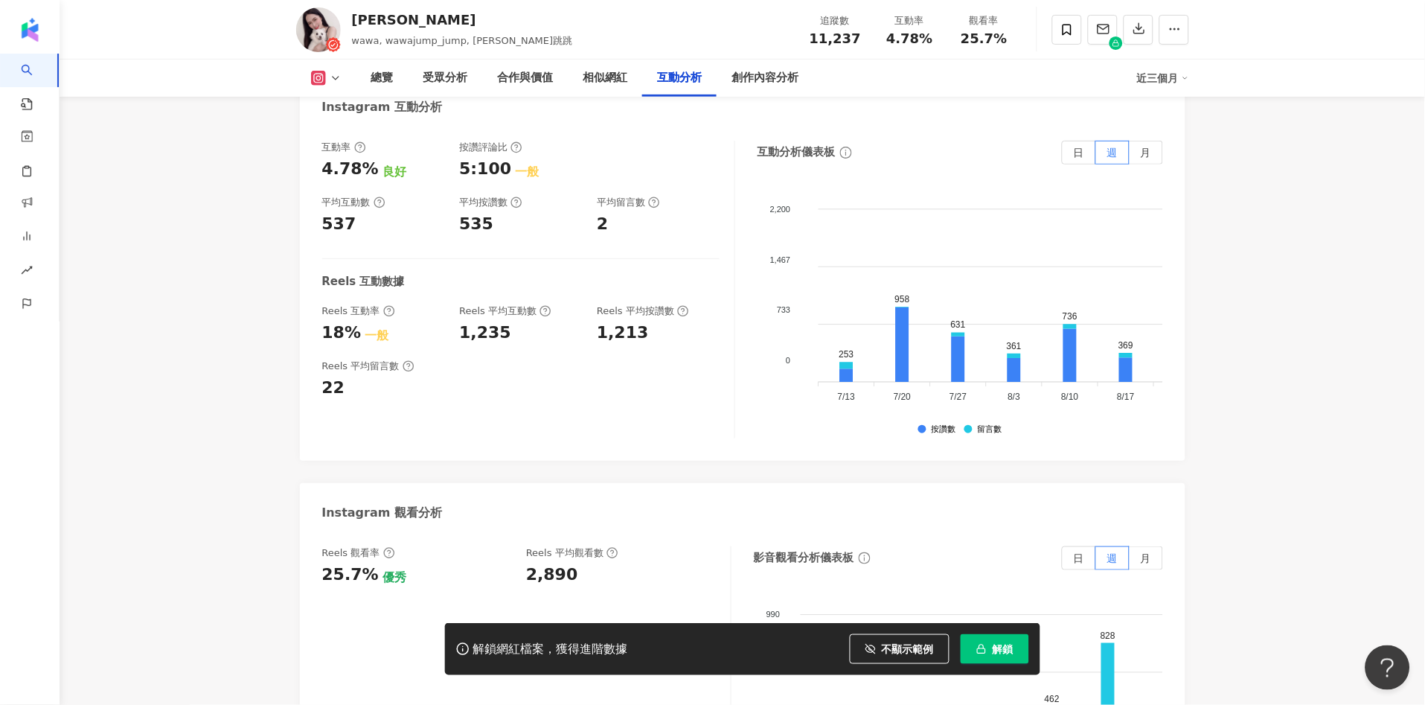
scroll to position [3051, 0]
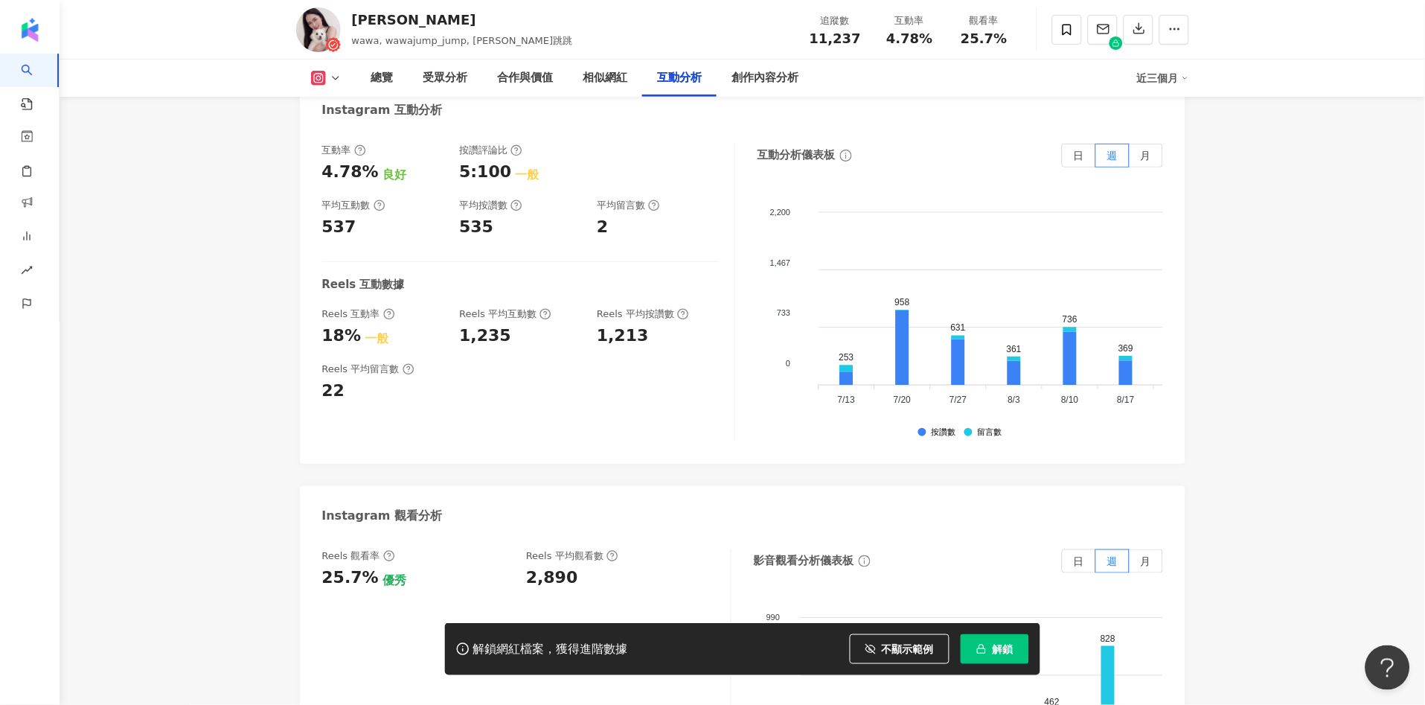
drag, startPoint x: 1360, startPoint y: 392, endPoint x: 1335, endPoint y: 381, distance: 27.7
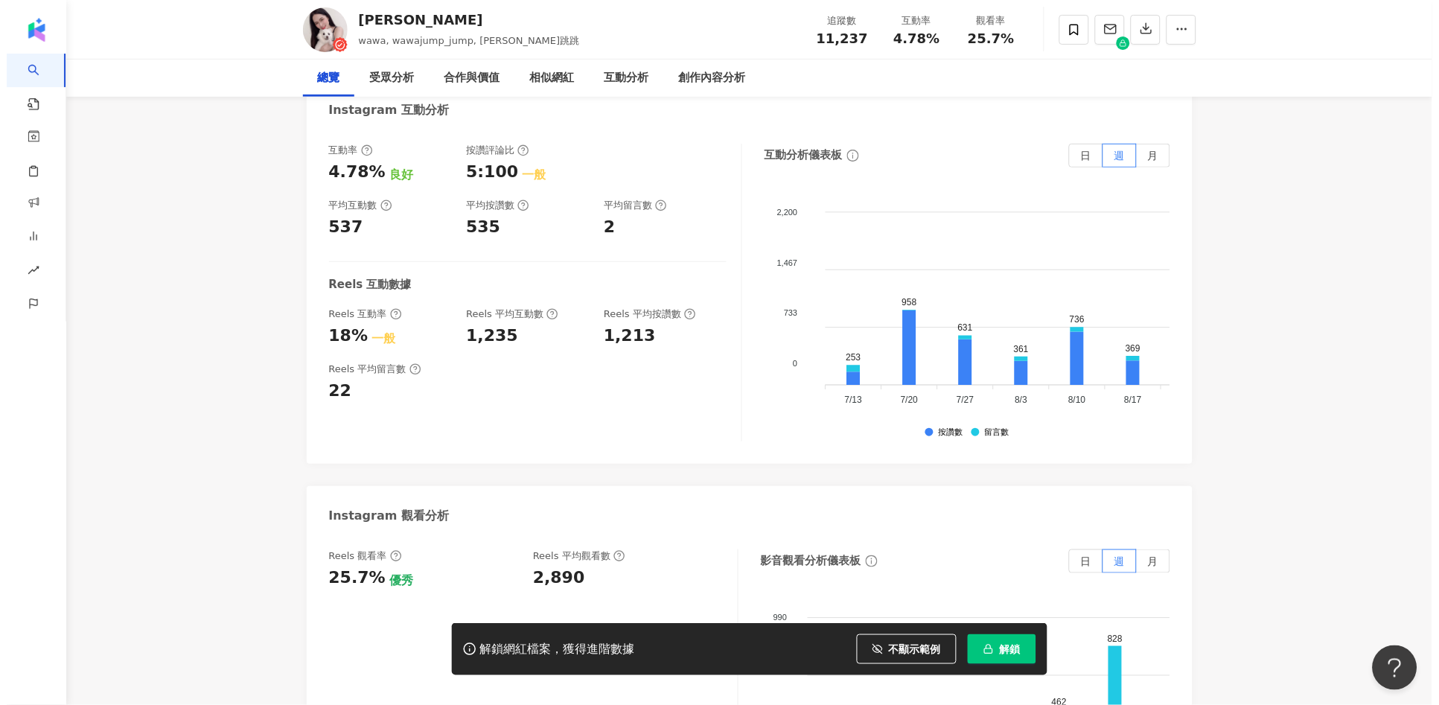
scroll to position [0, 0]
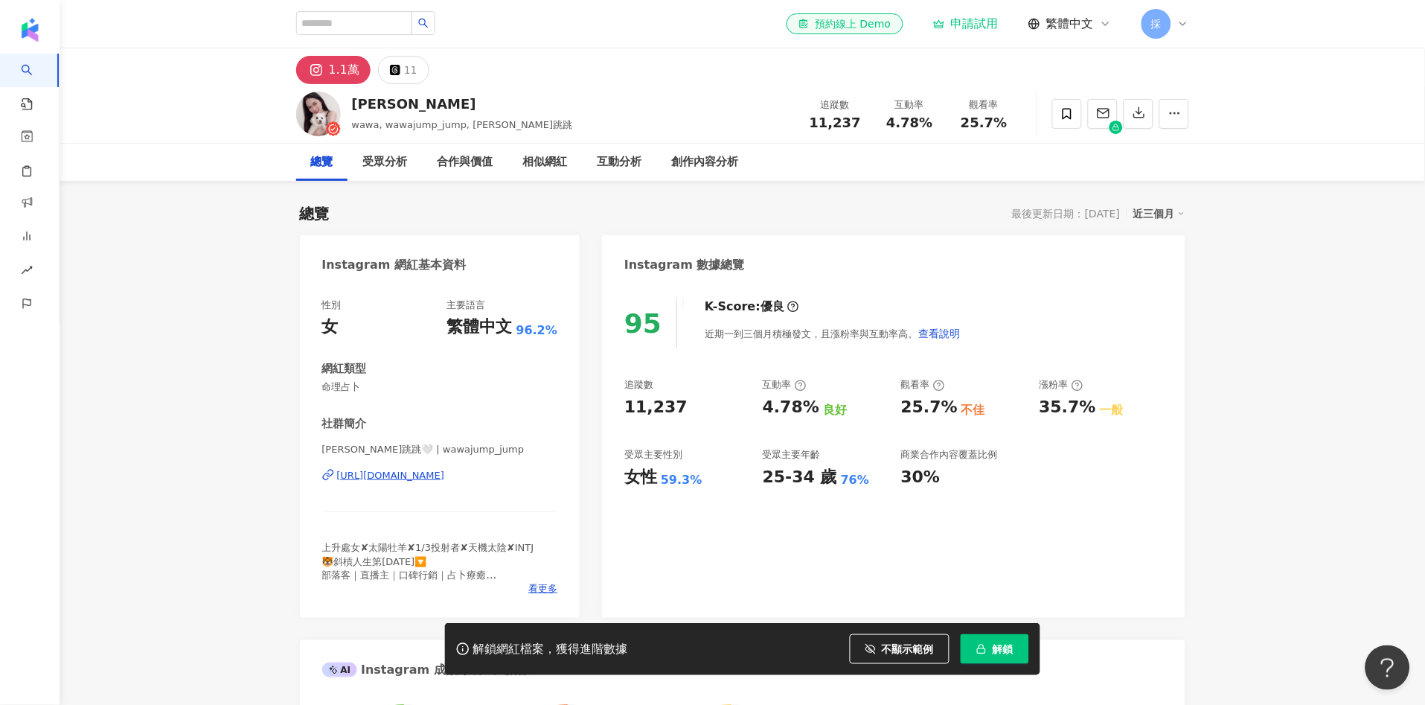
click at [1171, 28] on div "採" at bounding box center [1166, 24] width 48 height 30
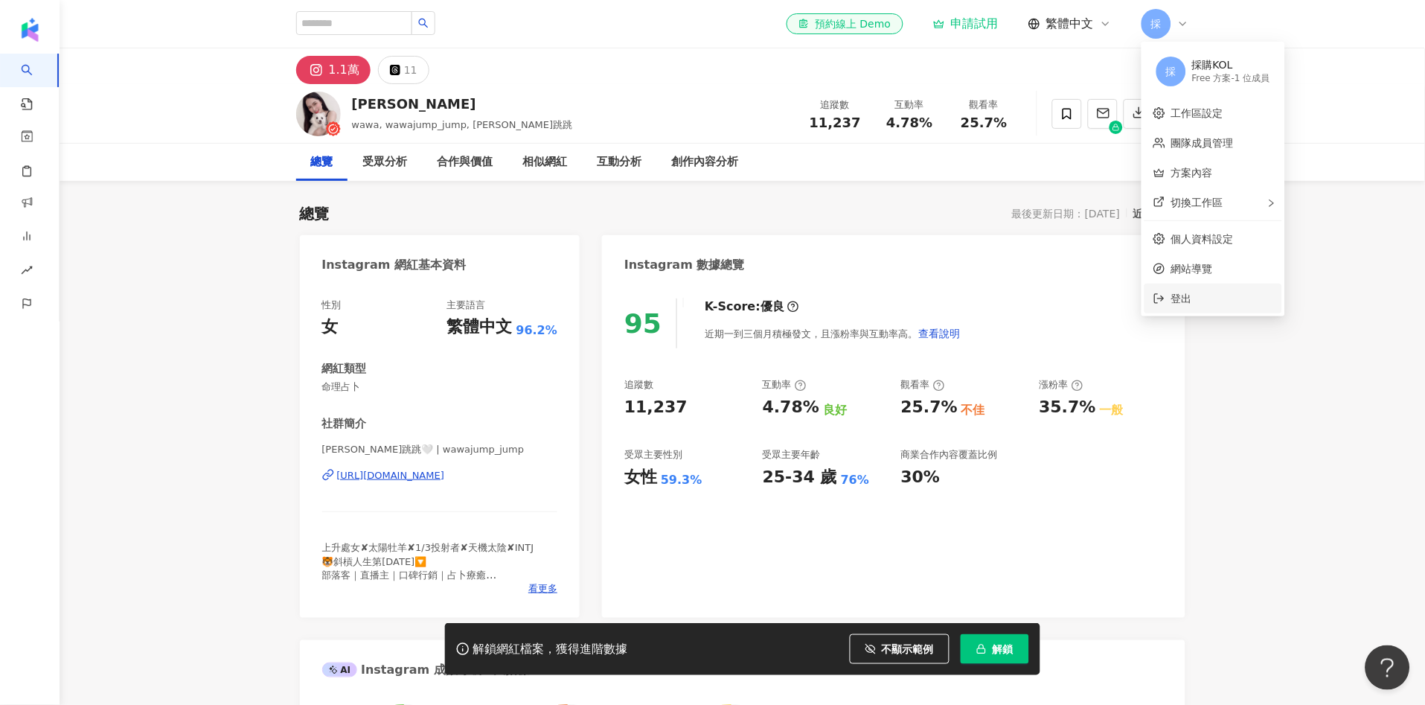
click at [1177, 303] on span "登出" at bounding box center [1181, 298] width 21 height 12
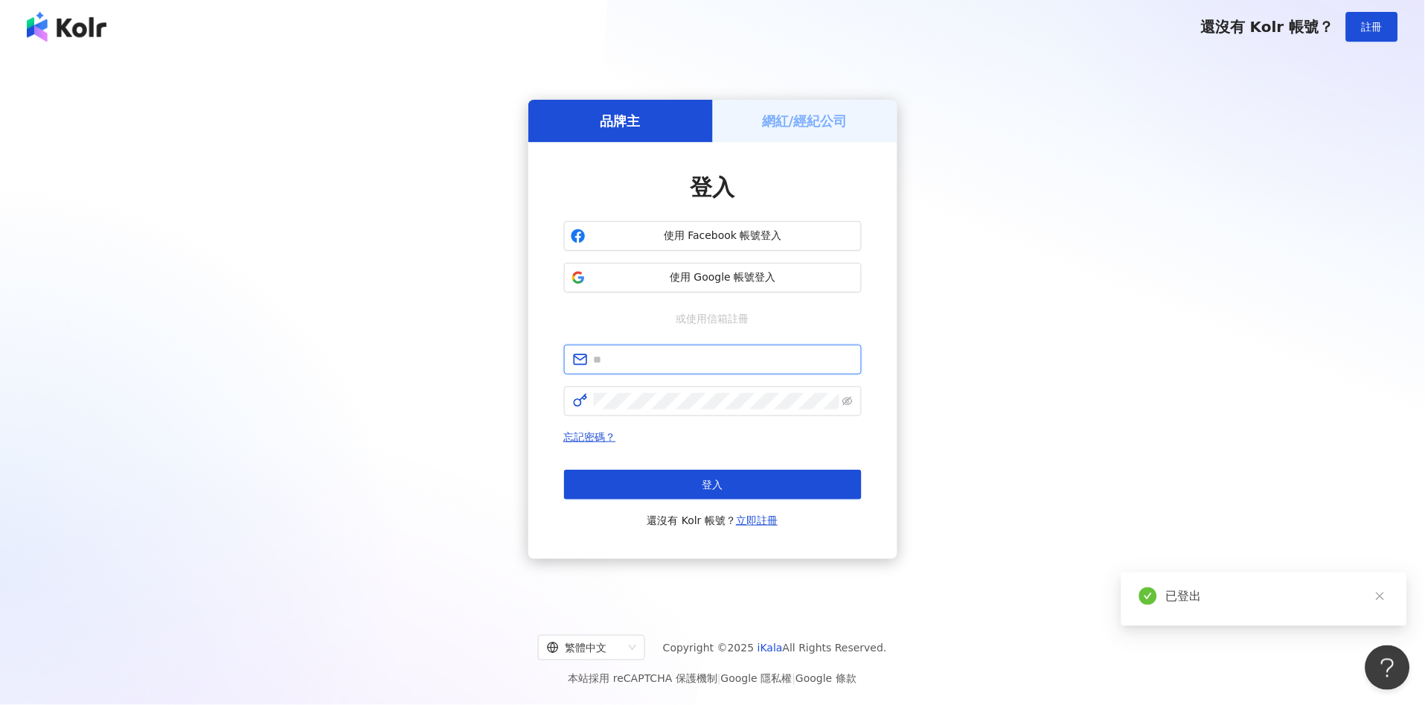
type input "**********"
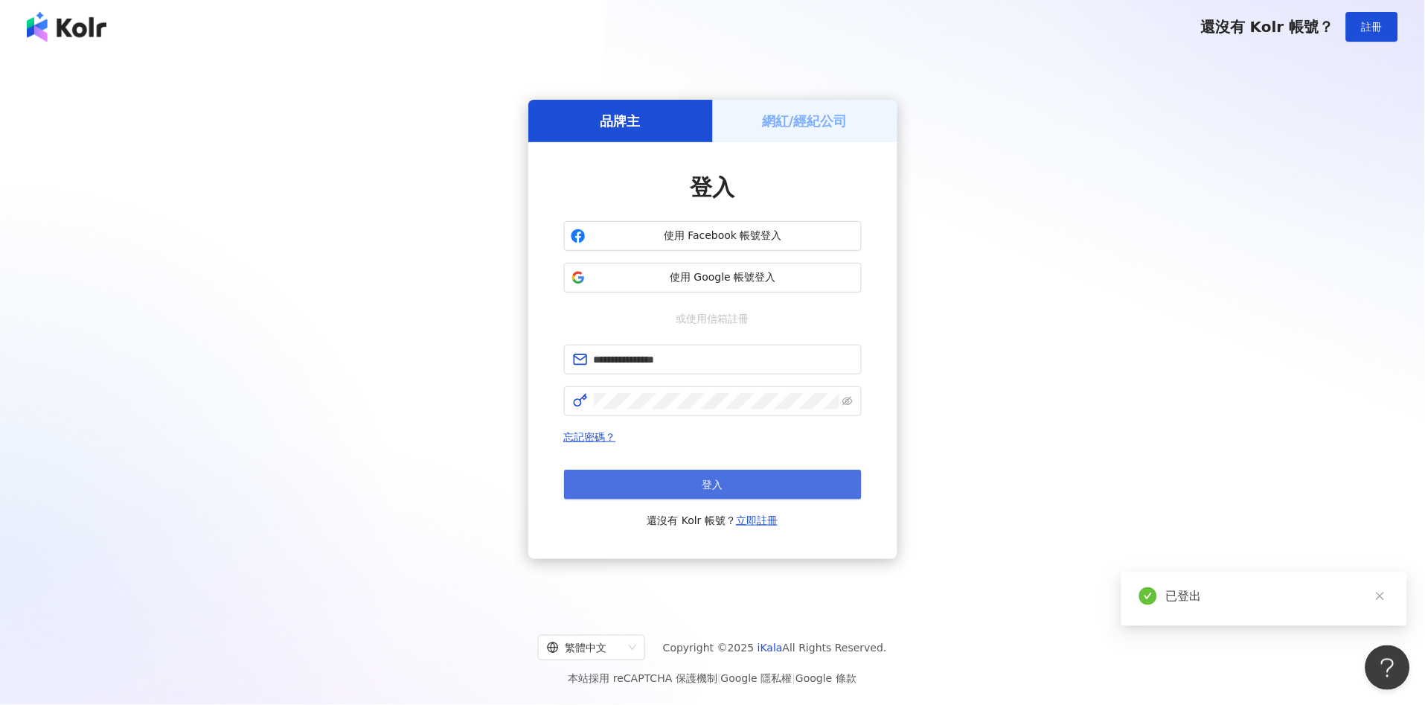
click at [713, 490] on span "登入" at bounding box center [713, 485] width 21 height 12
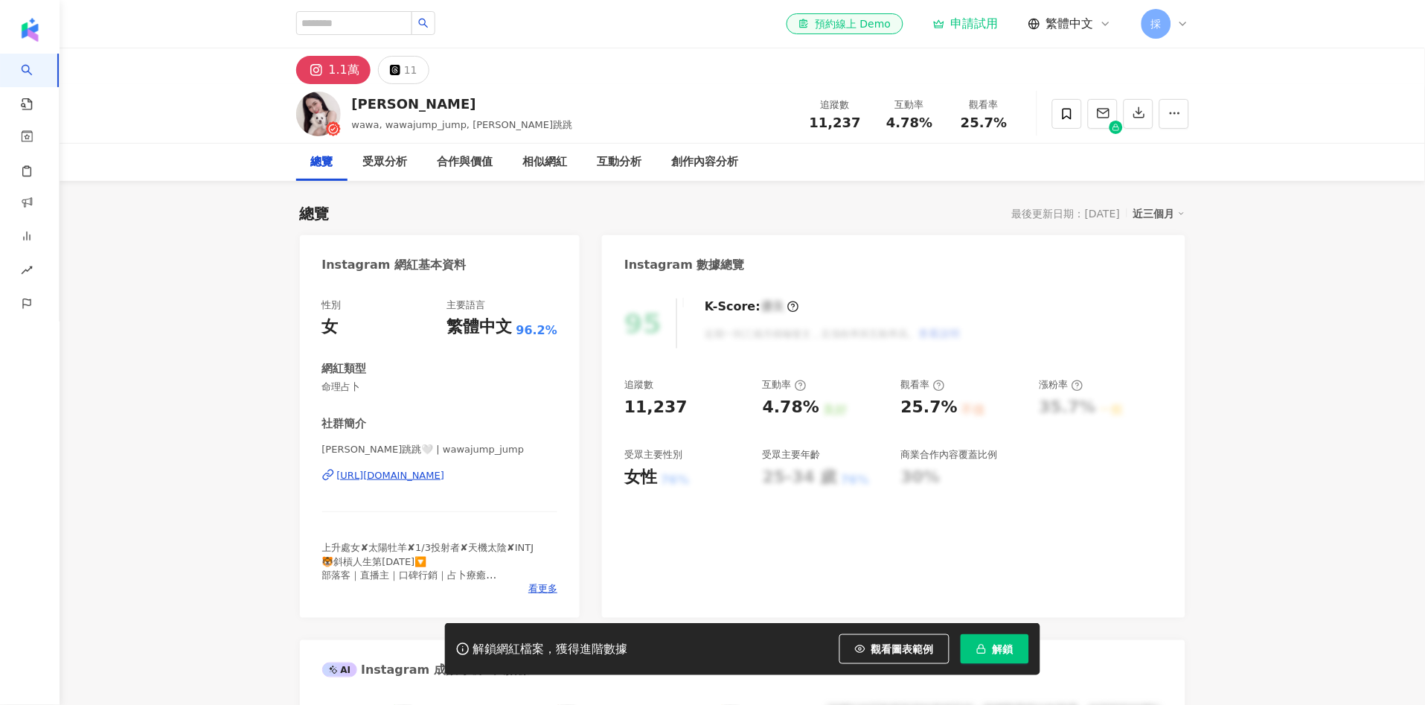
scroll to position [91, 0]
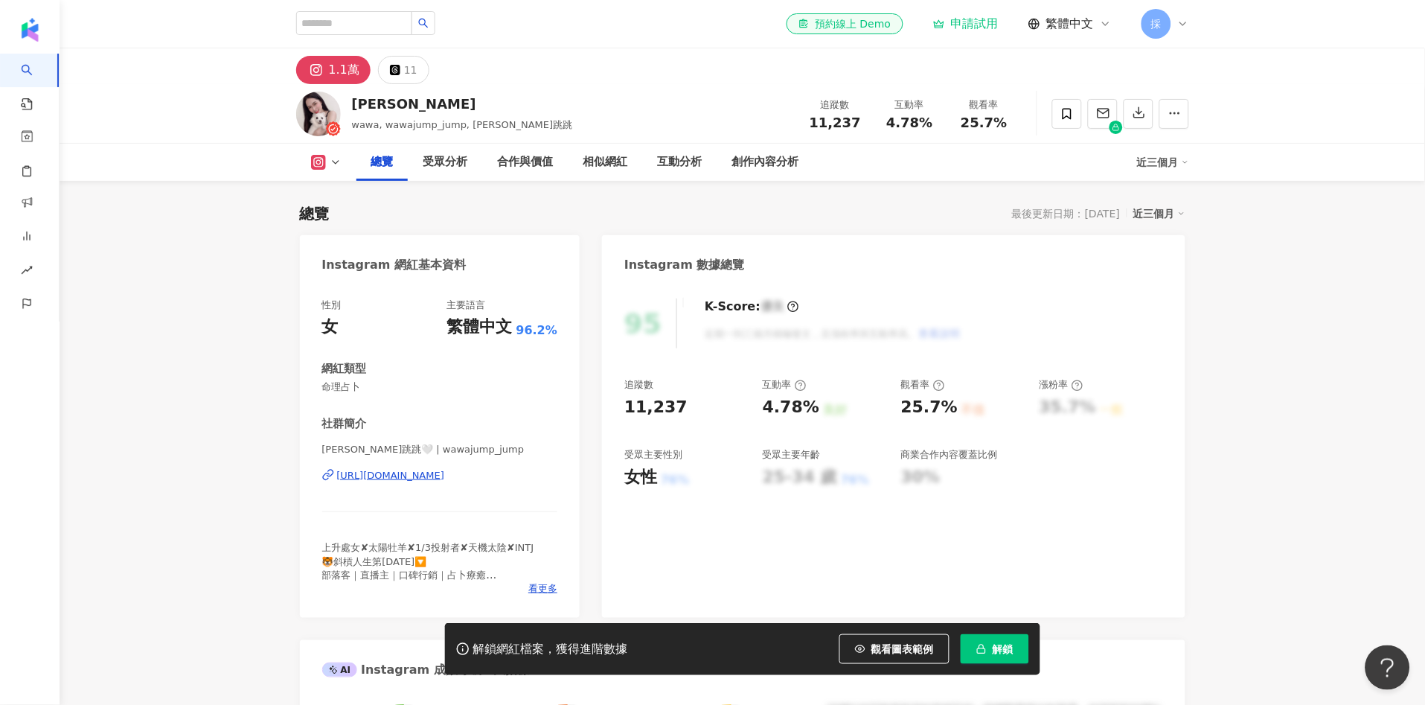
scroll to position [91, 0]
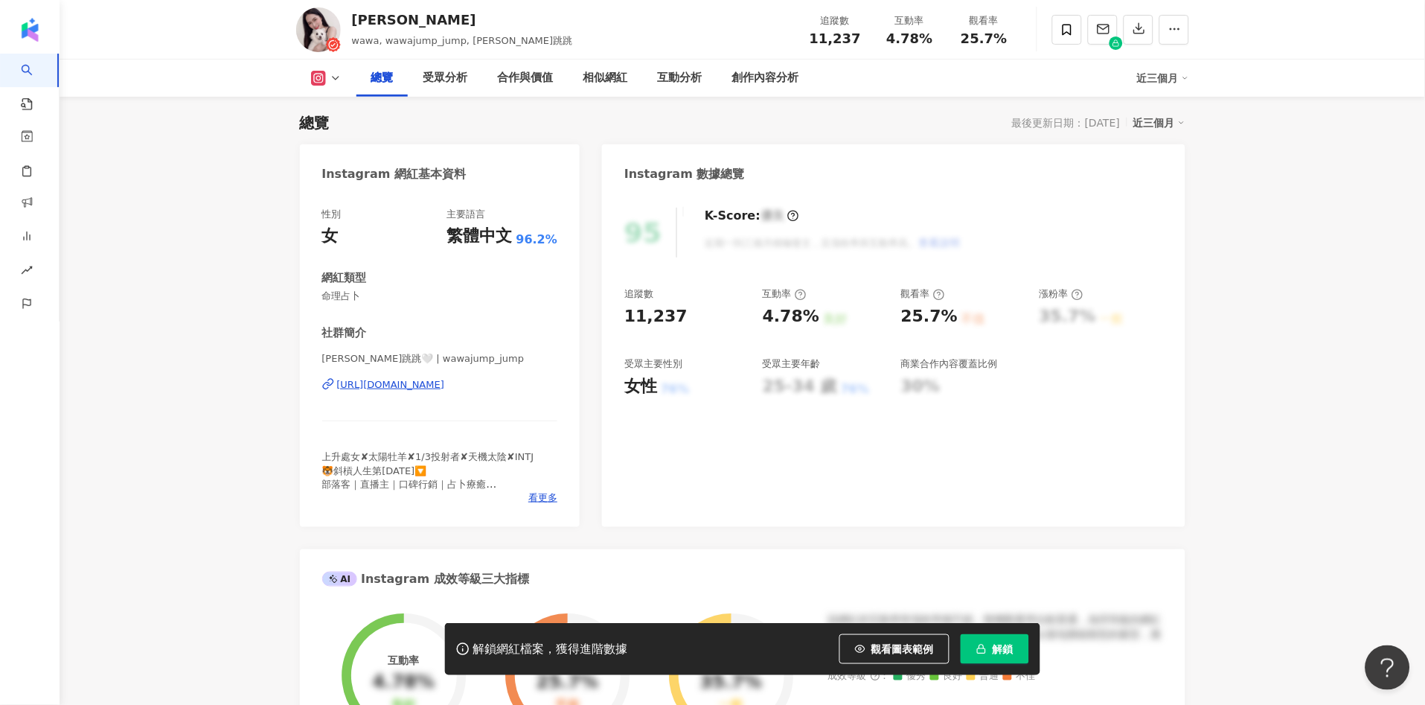
click at [1393, 661] on div "解鎖網紅檔案，獲得進階數據 觀看圖表範例 解鎖" at bounding box center [712, 649] width 1425 height 52
click at [1395, 669] on div "解鎖網紅檔案，獲得進階數據 觀看圖表範例 解鎖" at bounding box center [712, 649] width 1425 height 52
click at [1381, 684] on button "Open Beacon popover" at bounding box center [1384, 664] width 45 height 45
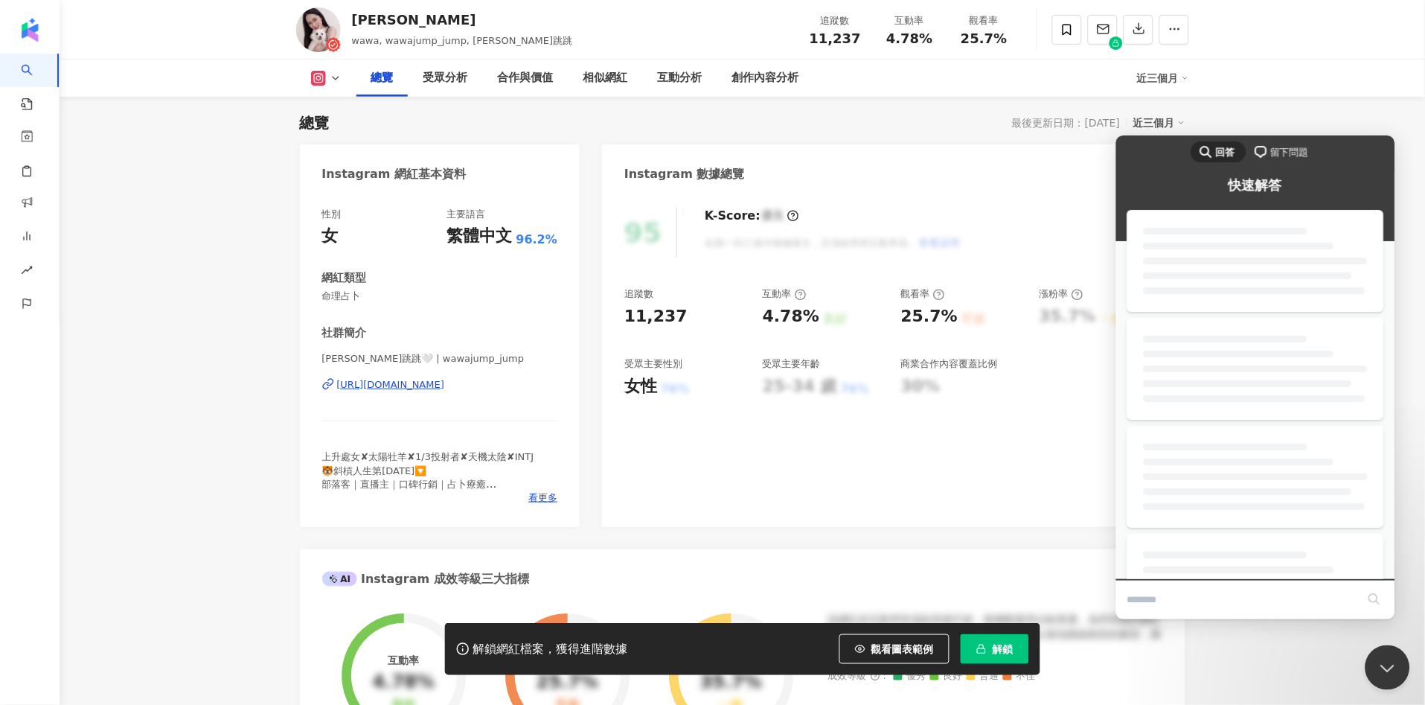
scroll to position [0, 0]
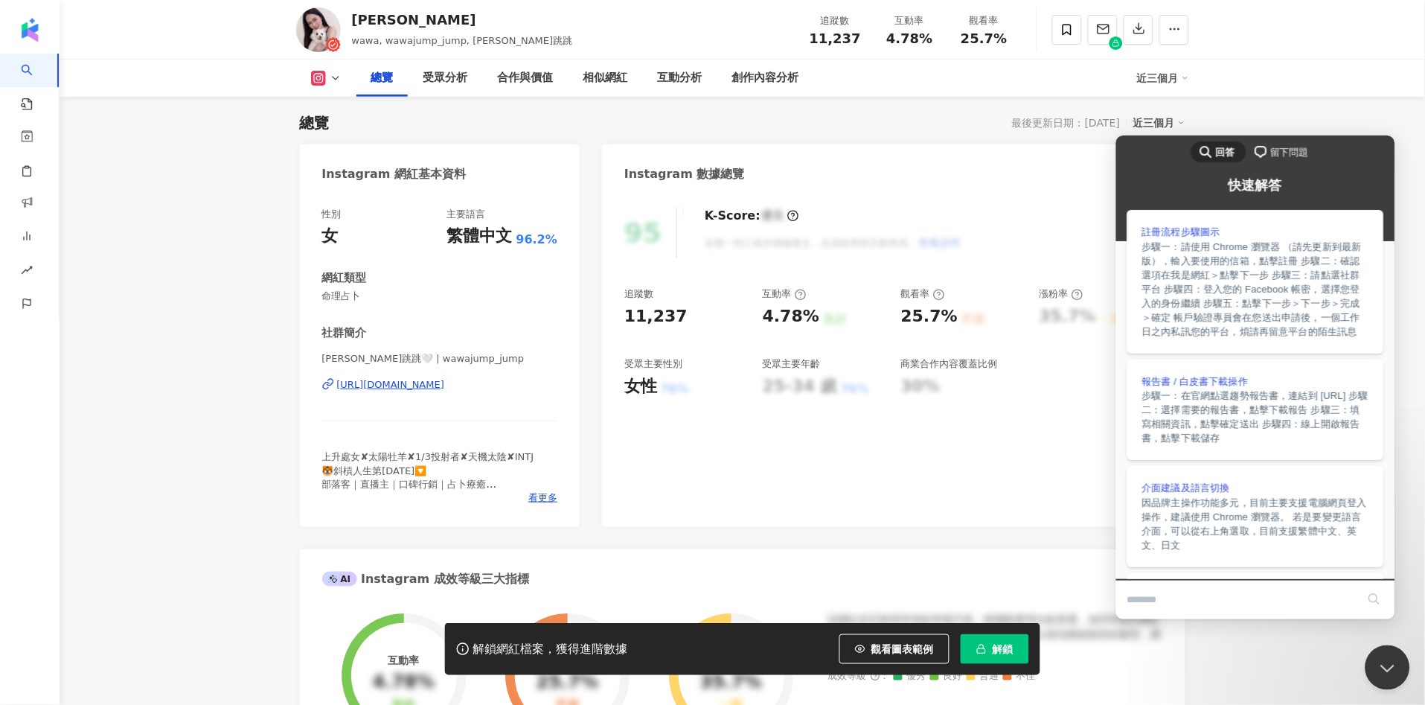
click at [1285, 155] on span "留下問題" at bounding box center [1289, 151] width 38 height 15
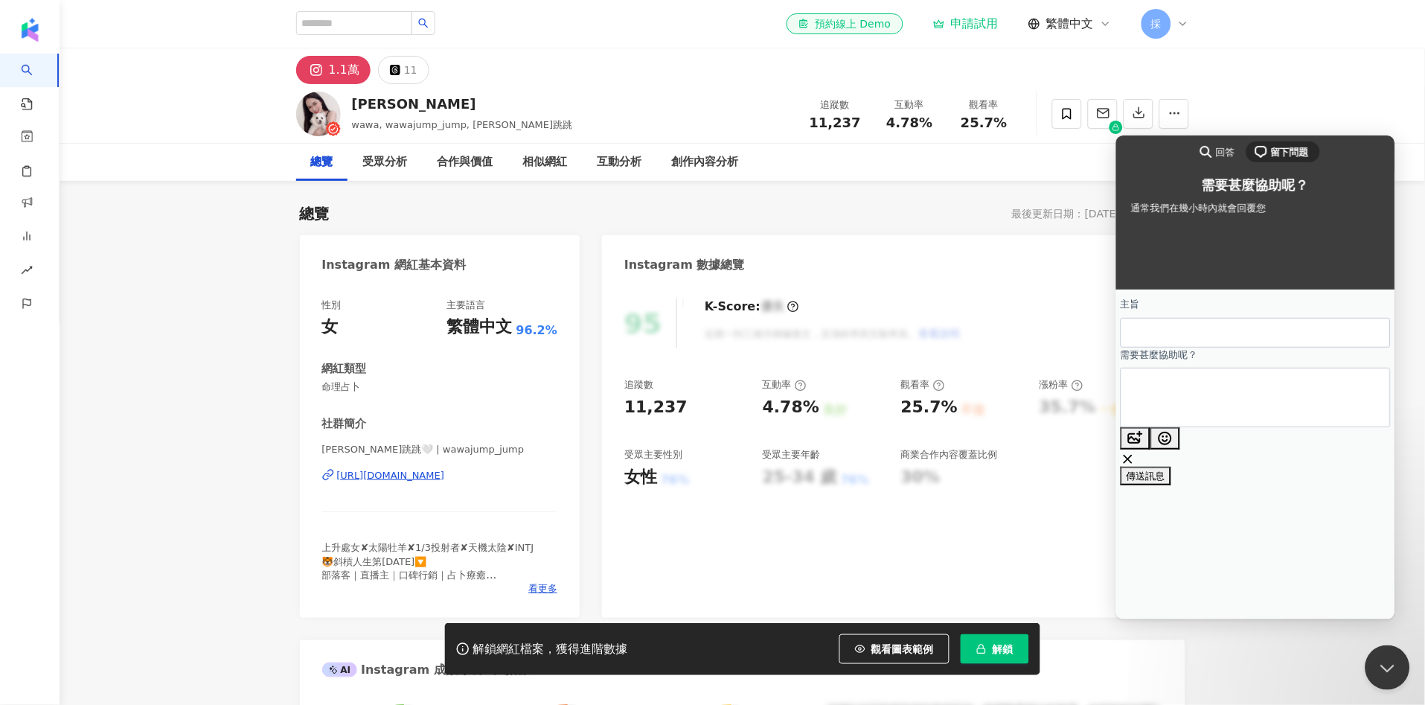
click at [1245, 342] on input "主旨" at bounding box center [1255, 332] width 246 height 27
type input "*******"
click at [1208, 413] on textarea "需要甚麼協助呢？" at bounding box center [1188, 396] width 112 height 57
click at [1150, 437] on button "image-plus" at bounding box center [1135, 437] width 30 height 22
click at [1221, 380] on textarea "需要甚麼協助呢？" at bounding box center [1188, 396] width 112 height 57
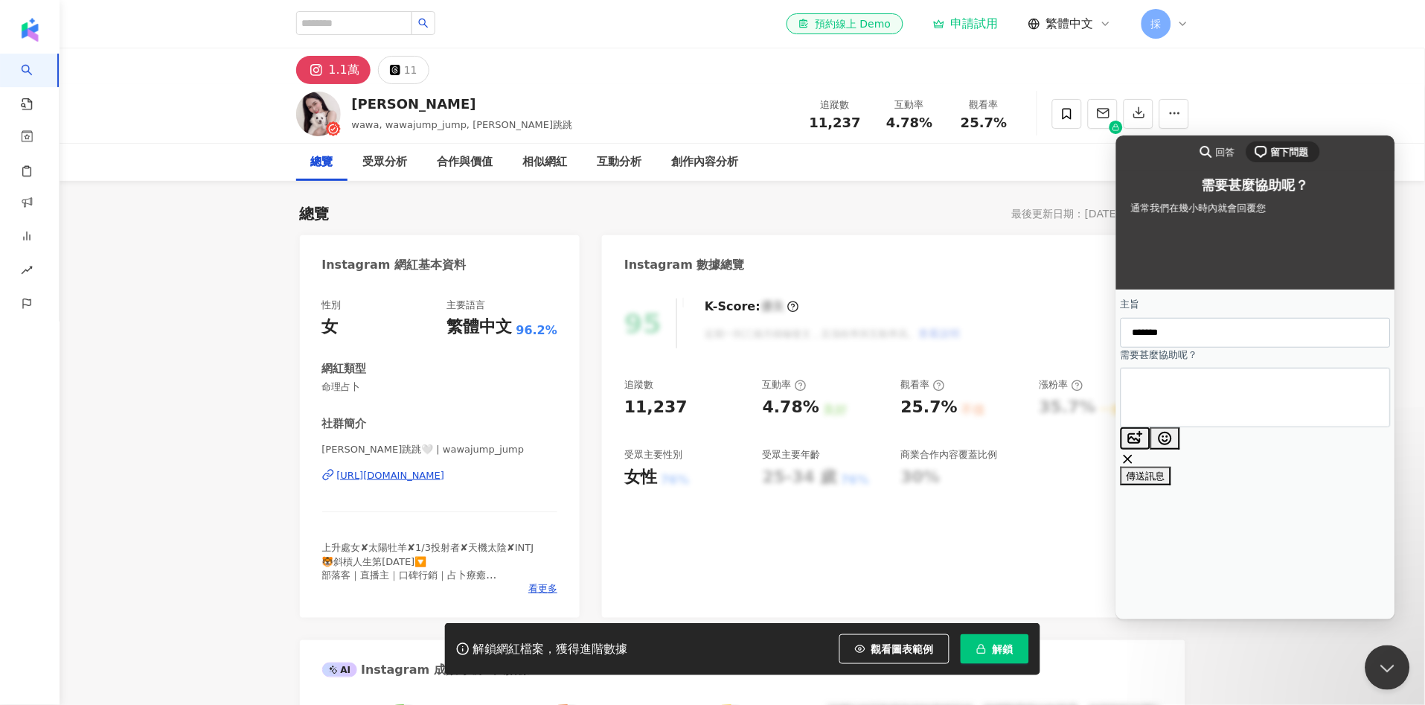
click at [1150, 444] on button "image-plus" at bounding box center [1135, 437] width 30 height 22
click at [850, 223] on div "總覽 最後更新日期：[DATE] 近三個月" at bounding box center [743, 213] width 886 height 21
click at [1390, 668] on div "解鎖網紅檔案，獲得進階數據 觀看圖表範例 解鎖" at bounding box center [712, 649] width 1425 height 52
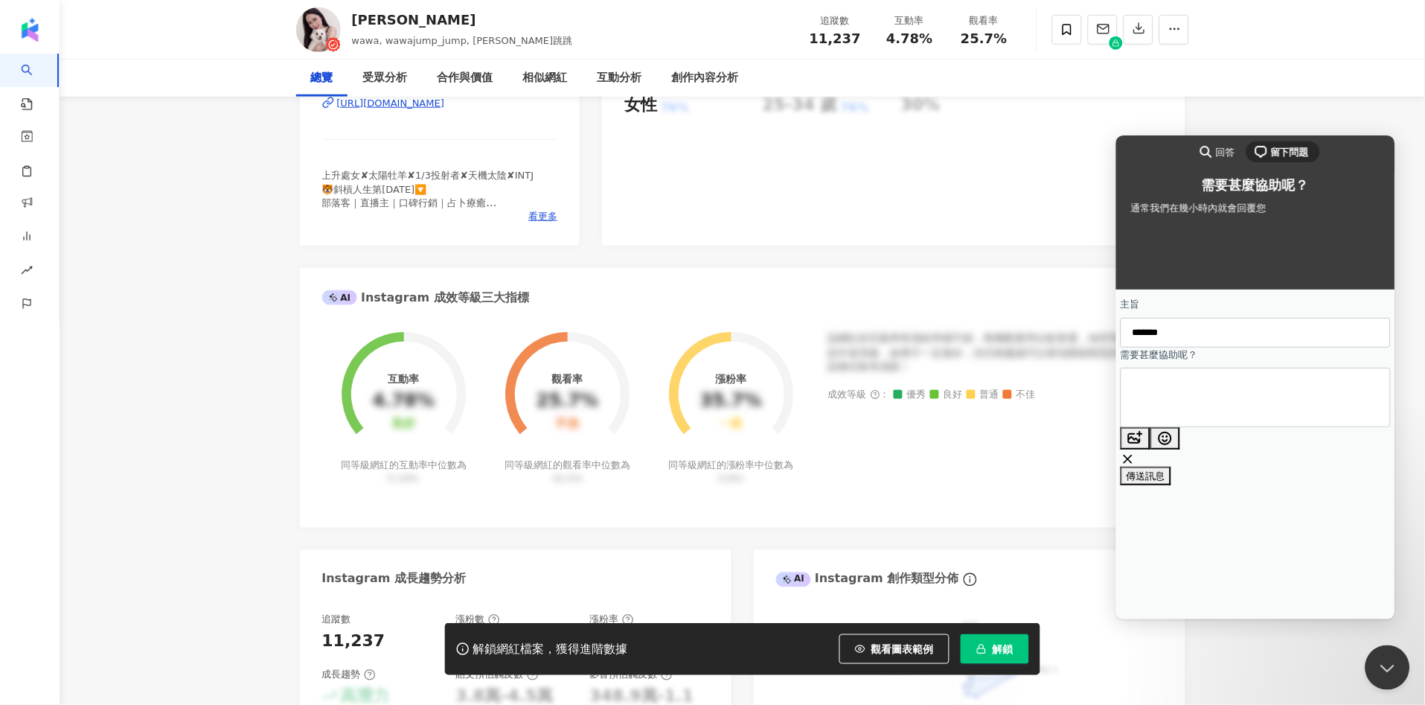
scroll to position [496, 0]
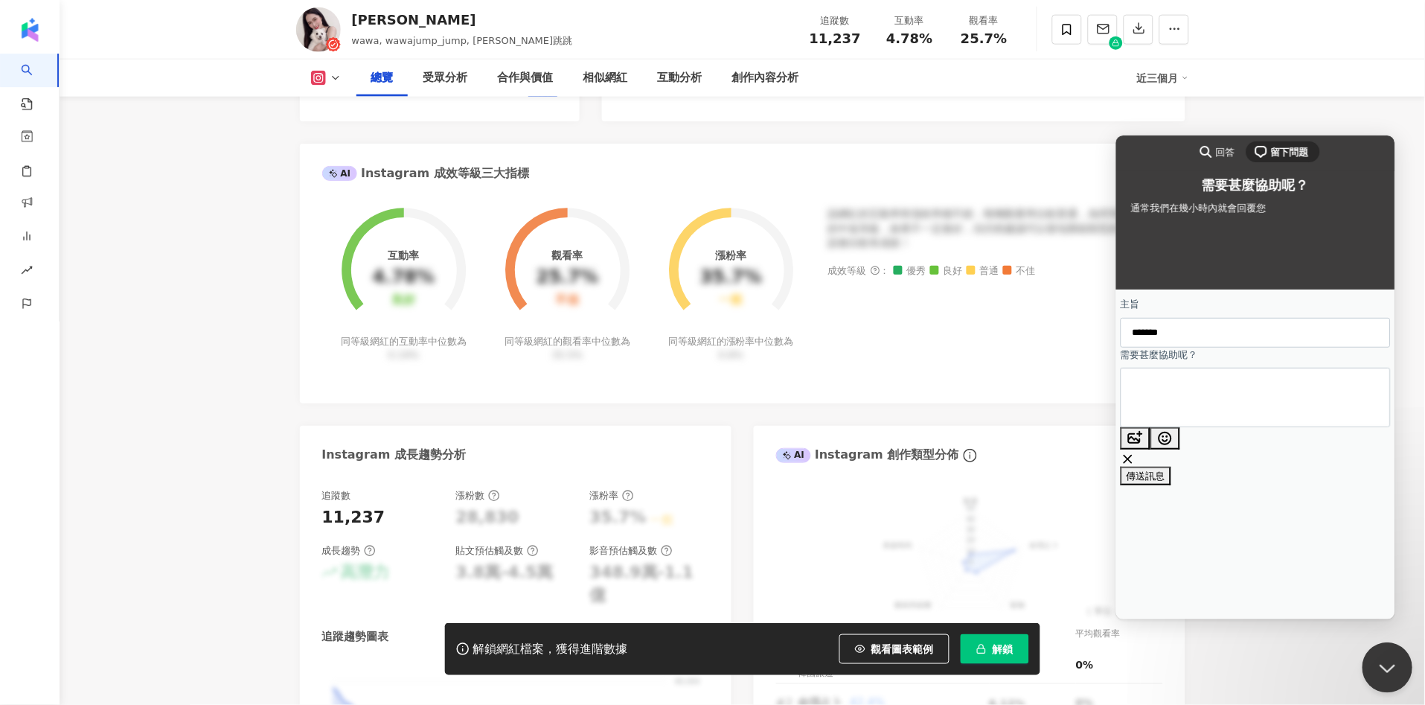
click at [1377, 681] on button "Close Beacon popover" at bounding box center [1384, 664] width 45 height 45
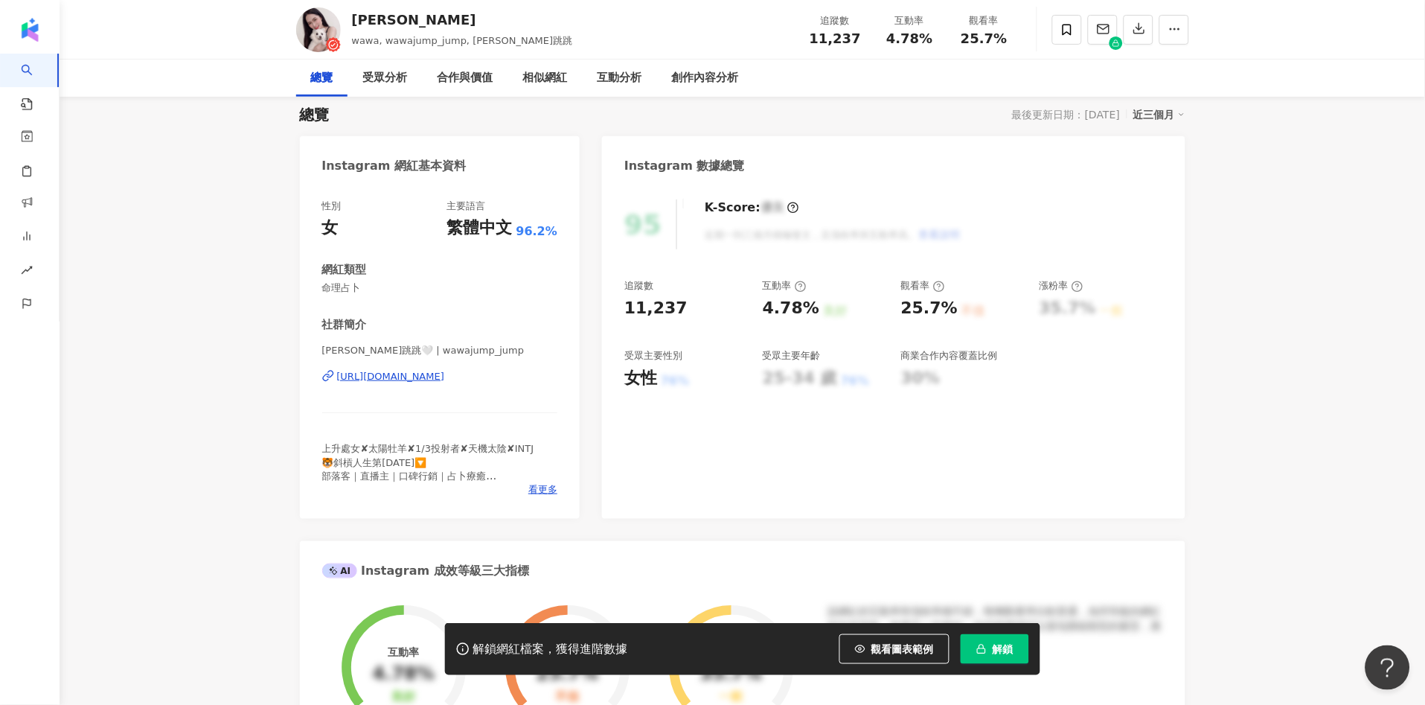
scroll to position [0, 0]
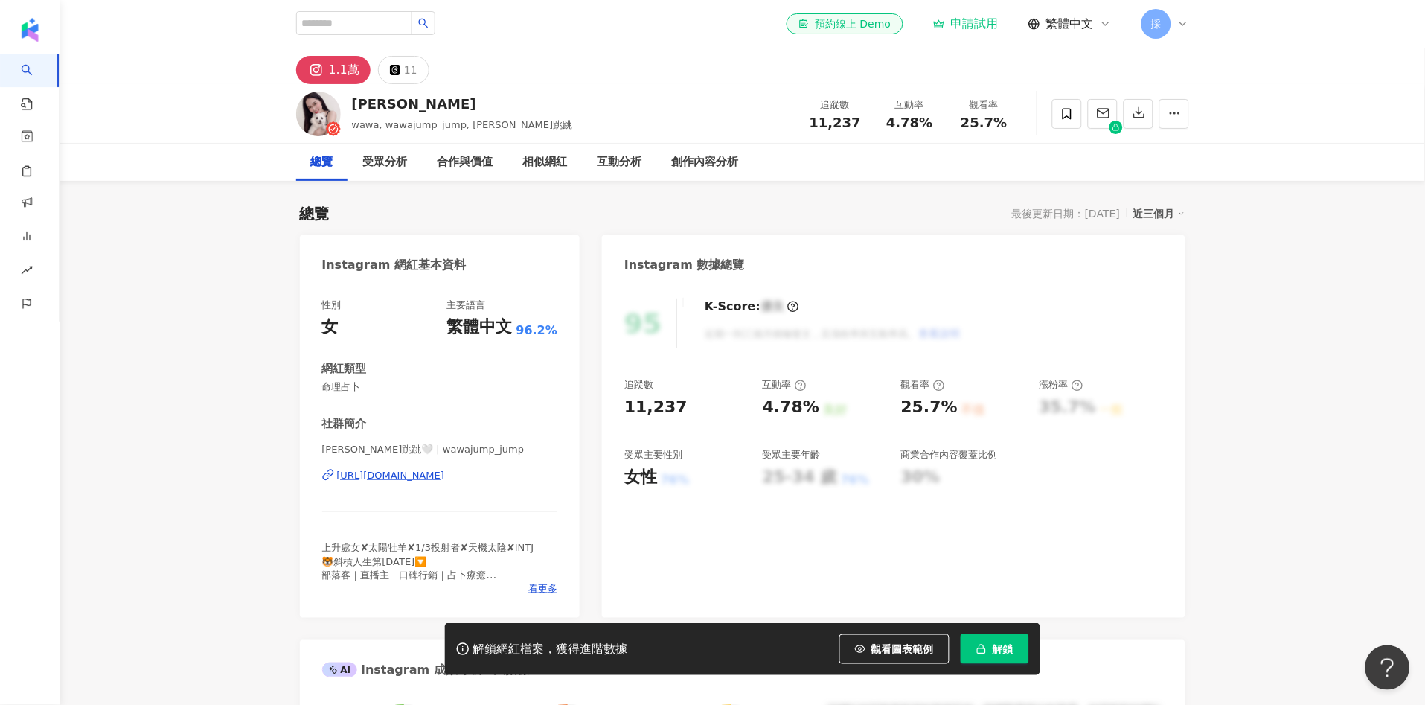
click at [1396, 668] on div "解鎖網紅檔案，獲得進階數據 觀看圖表範例 解鎖" at bounding box center [712, 649] width 1425 height 52
click at [1378, 680] on button "Open Beacon popover" at bounding box center [1384, 664] width 45 height 45
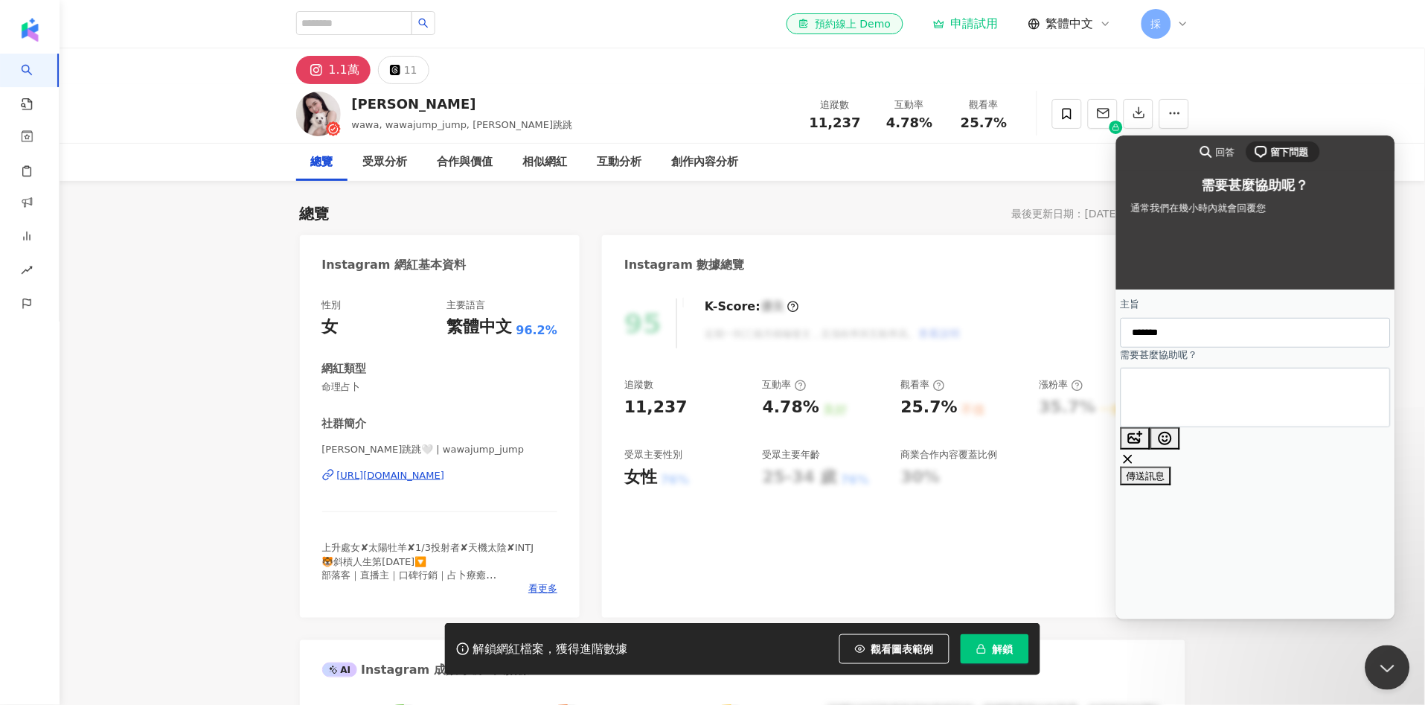
click at [1150, 441] on button "image-plus" at bounding box center [1135, 437] width 30 height 22
click at [1150, 446] on button "image-plus" at bounding box center [1135, 457] width 30 height 22
type input "**********"
type textarea "******"
click at [1165, 488] on span "傳送訊息" at bounding box center [1145, 493] width 39 height 11
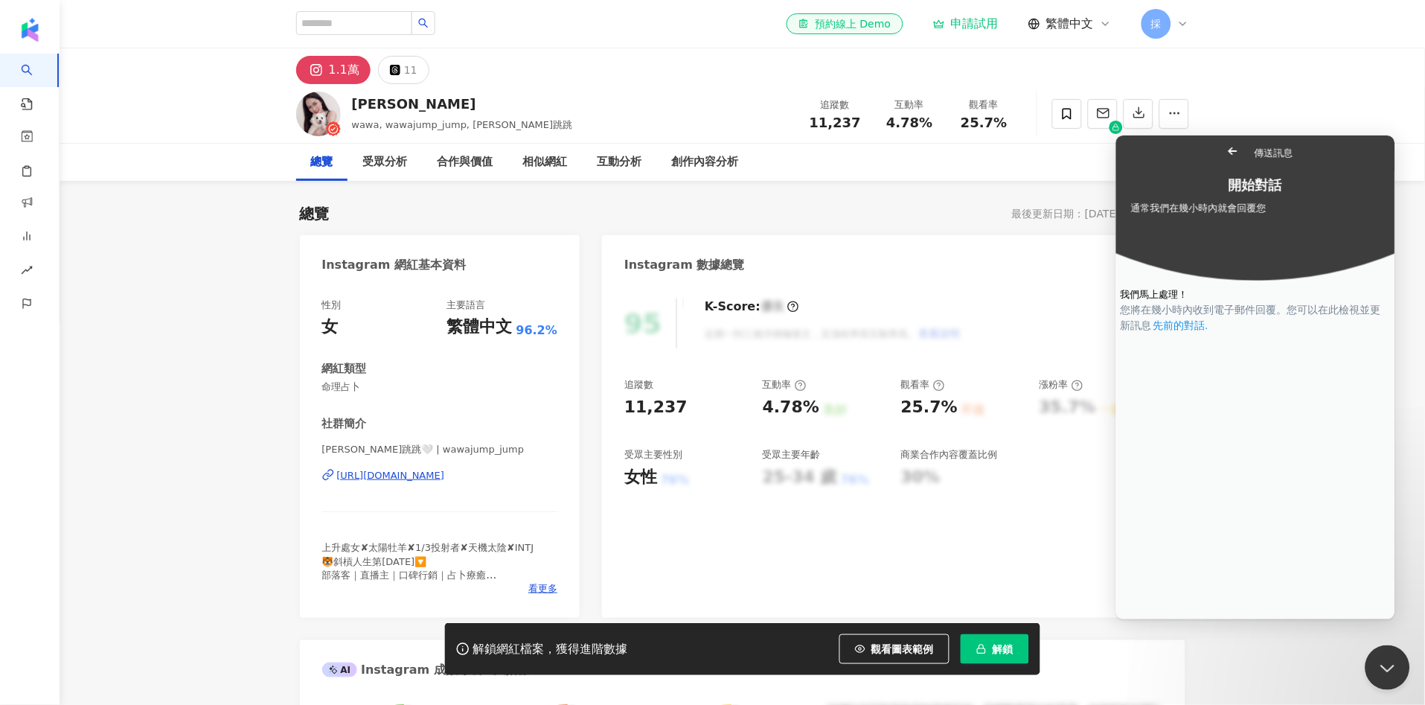
click at [1209, 333] on link "先前的對話 ." at bounding box center [1180, 325] width 58 height 16
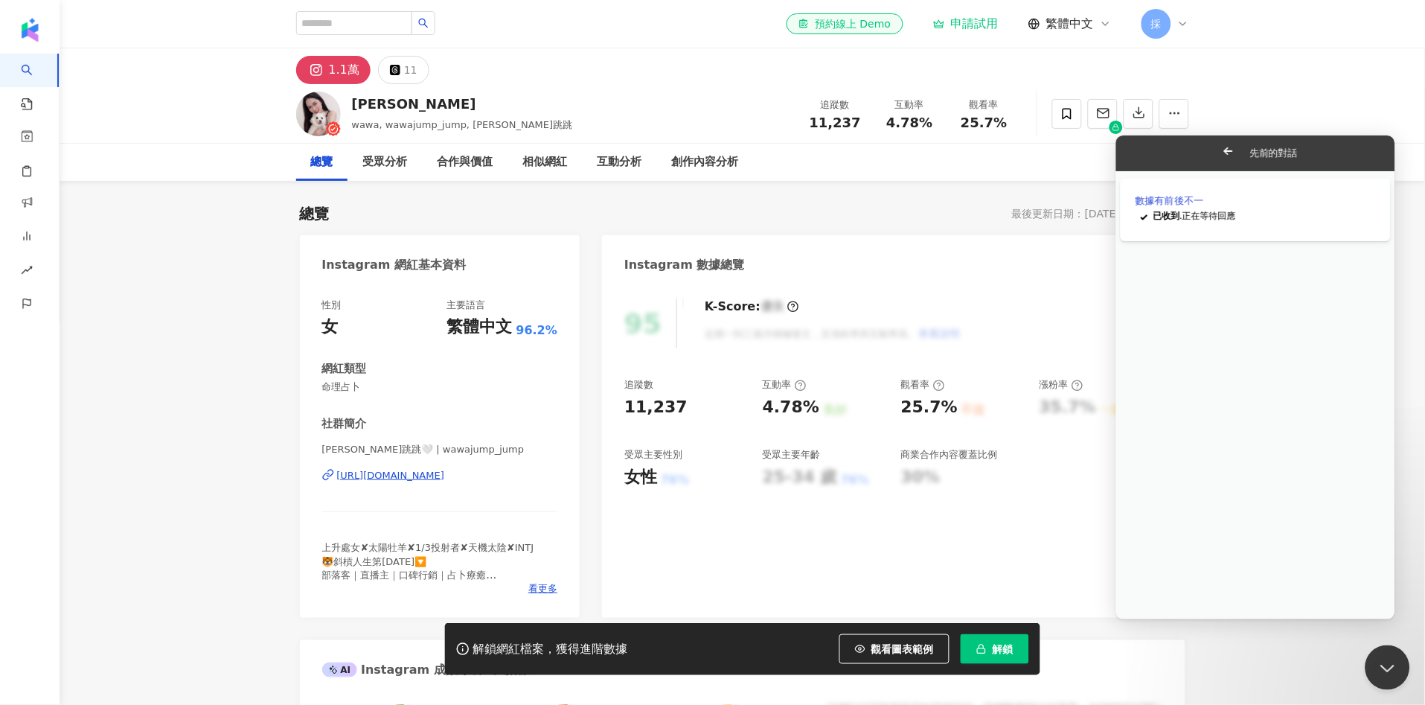
click at [1219, 154] on span "Go back" at bounding box center [1228, 150] width 18 height 18
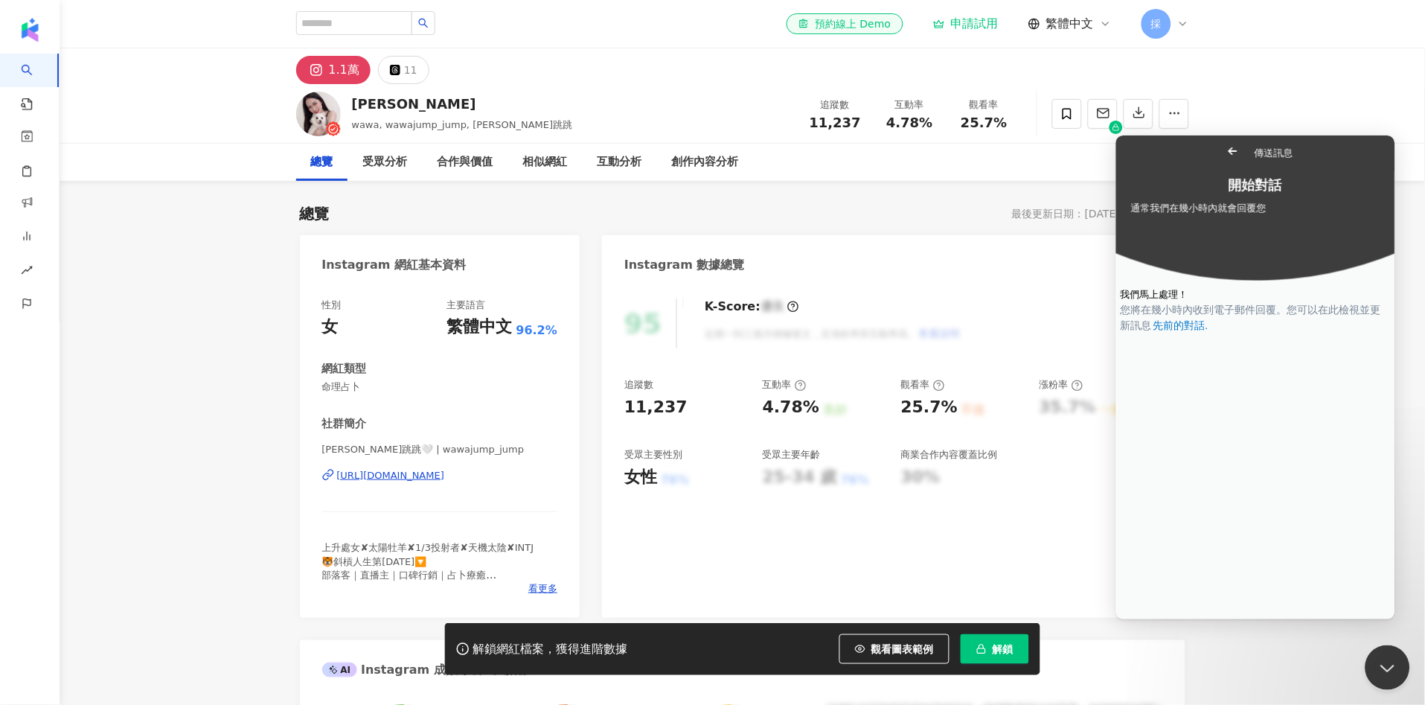
click at [1223, 148] on span "Go back" at bounding box center [1232, 150] width 18 height 18
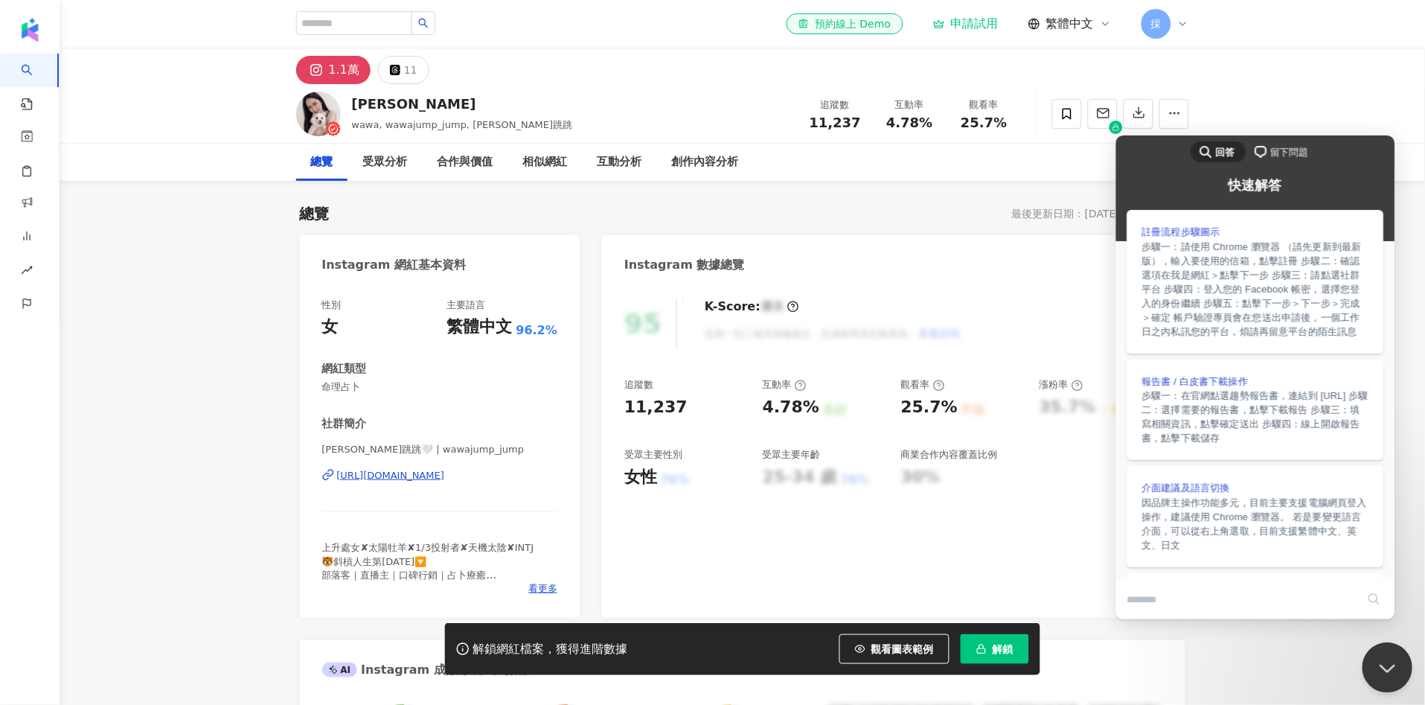
click at [1382, 671] on button "Close Beacon popover" at bounding box center [1384, 664] width 45 height 45
